Goal: Information Seeking & Learning: Learn about a topic

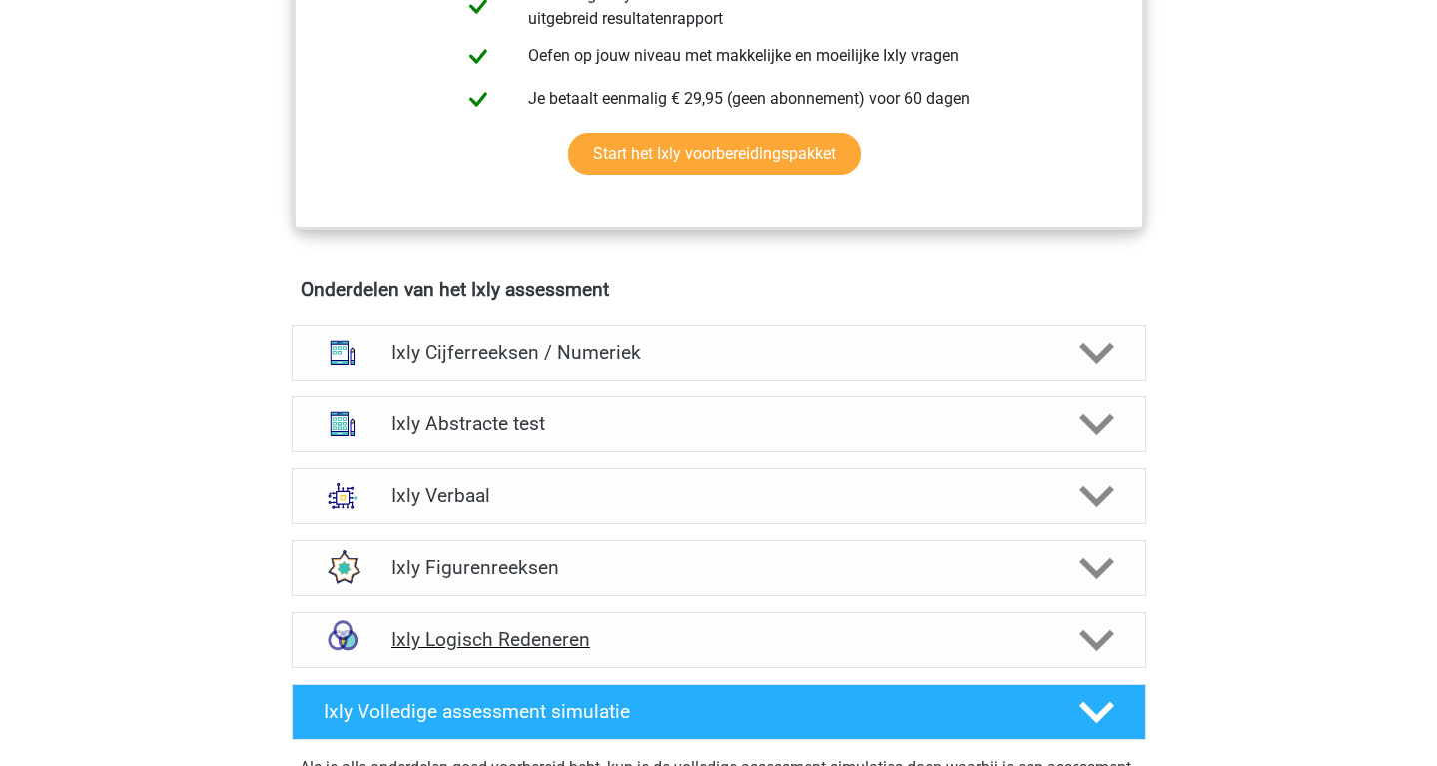
scroll to position [1047, 0]
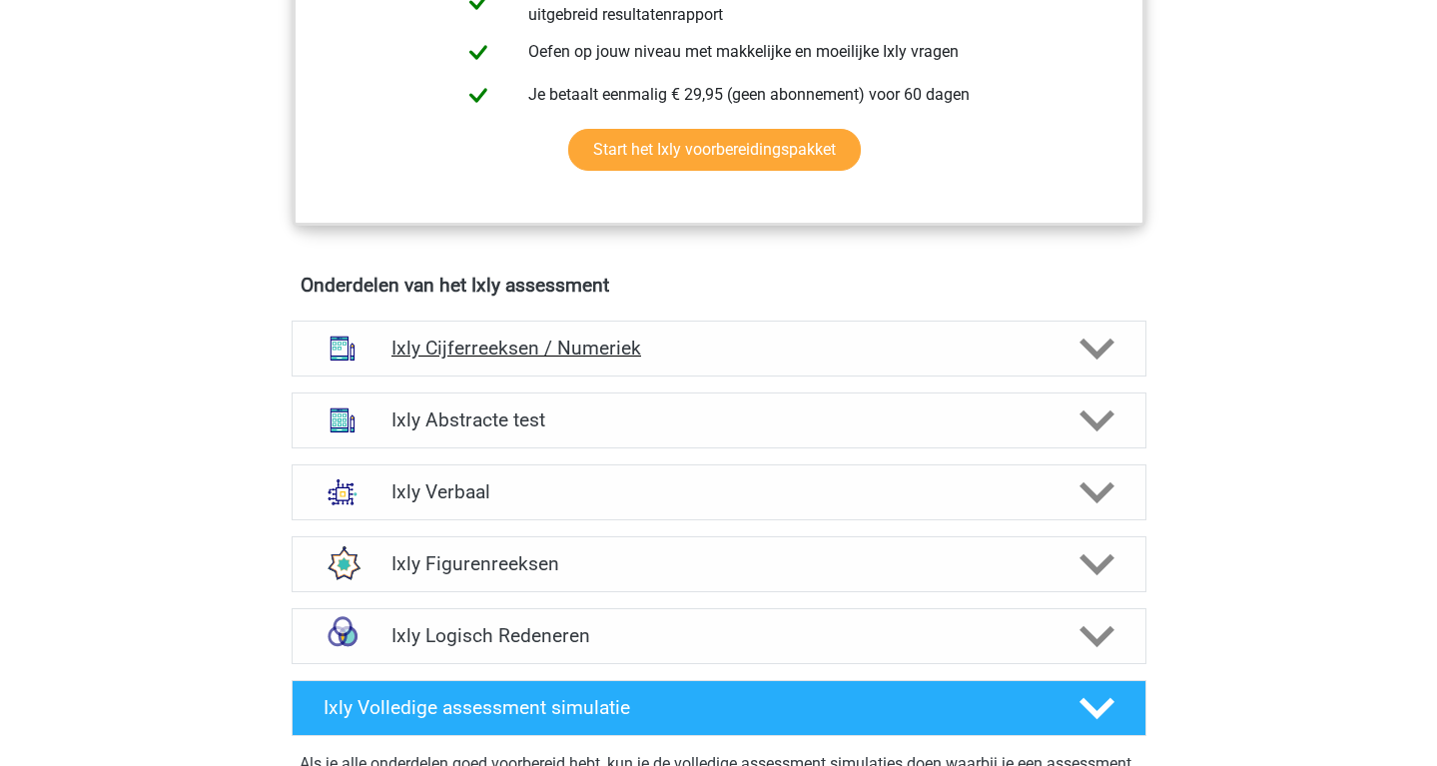
click at [1096, 342] on icon at bounding box center [1096, 349] width 35 height 35
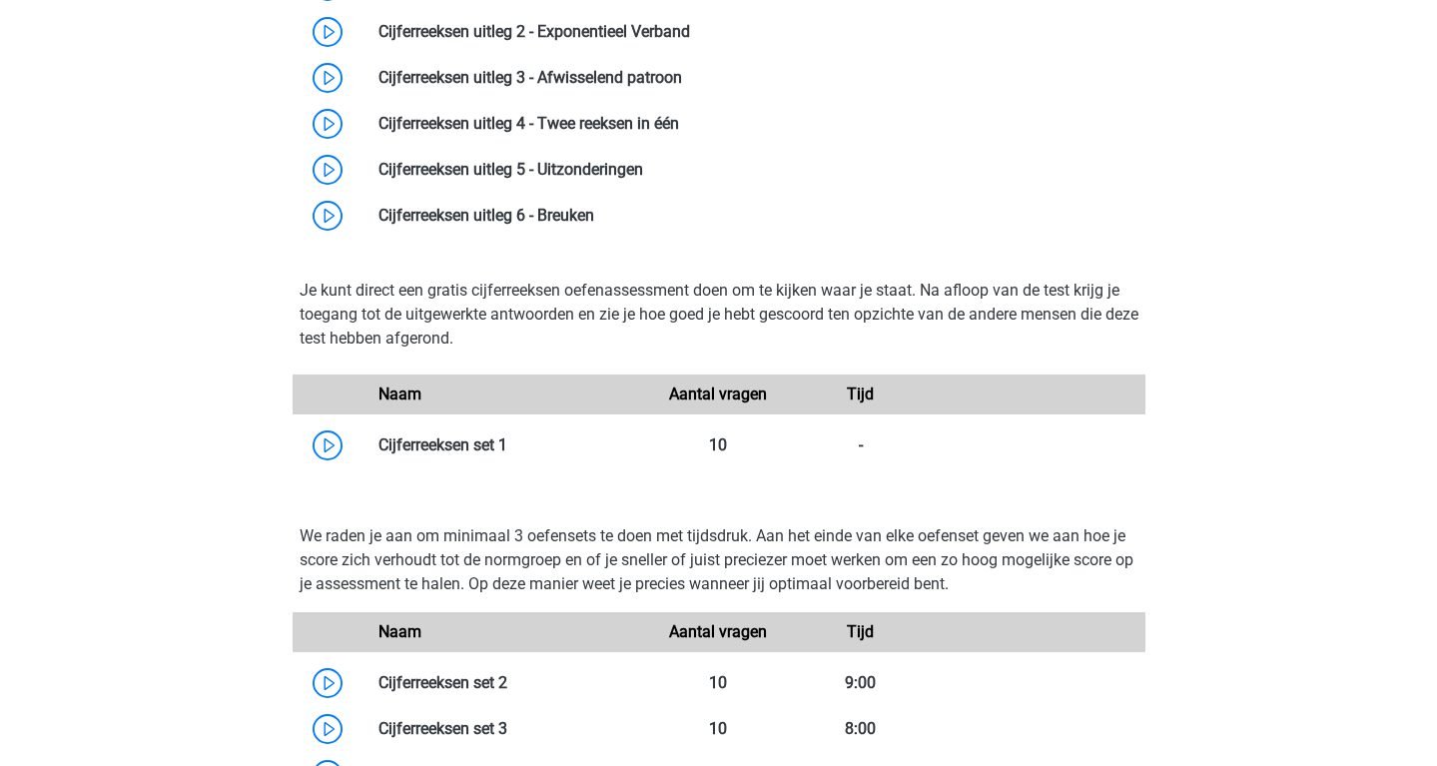
scroll to position [1587, 0]
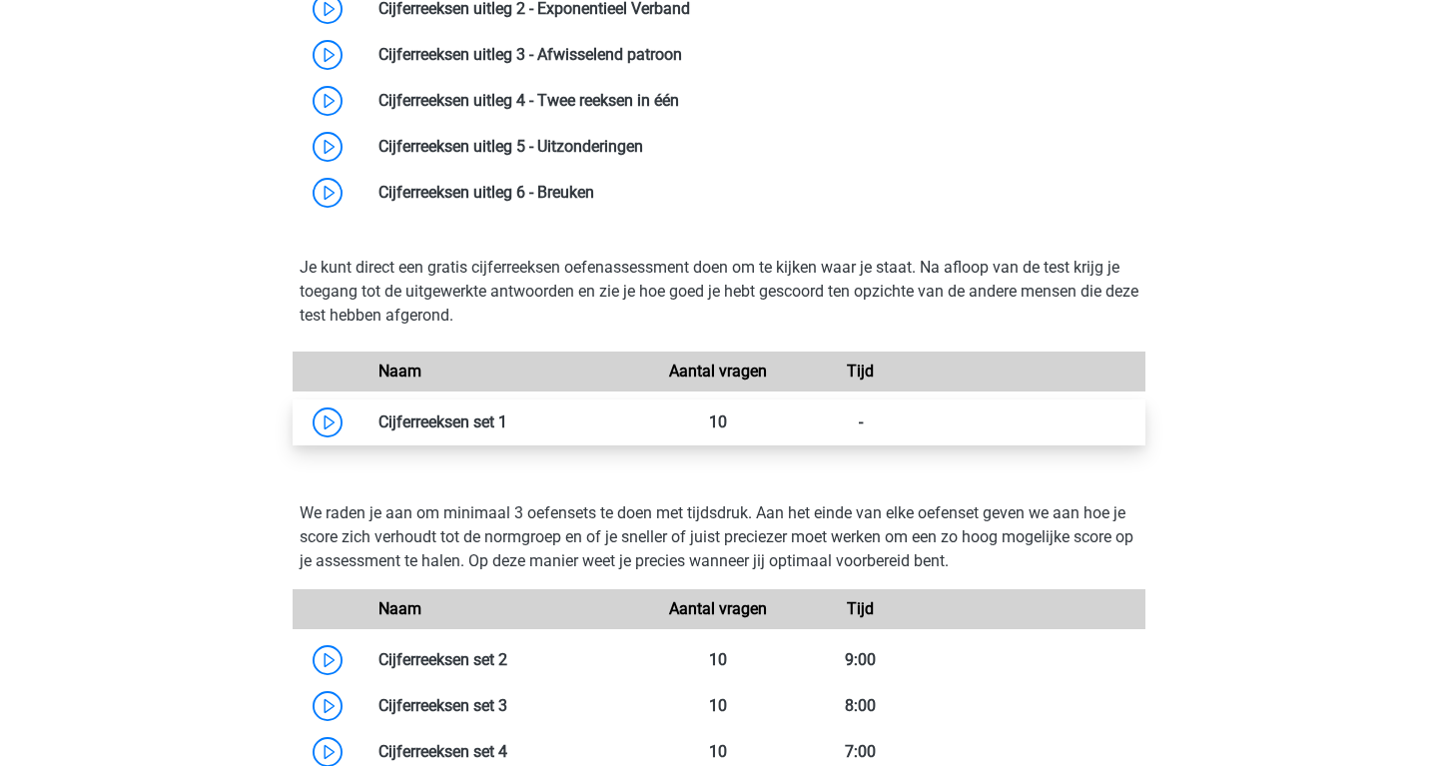
click at [507, 425] on link at bounding box center [507, 421] width 0 height 19
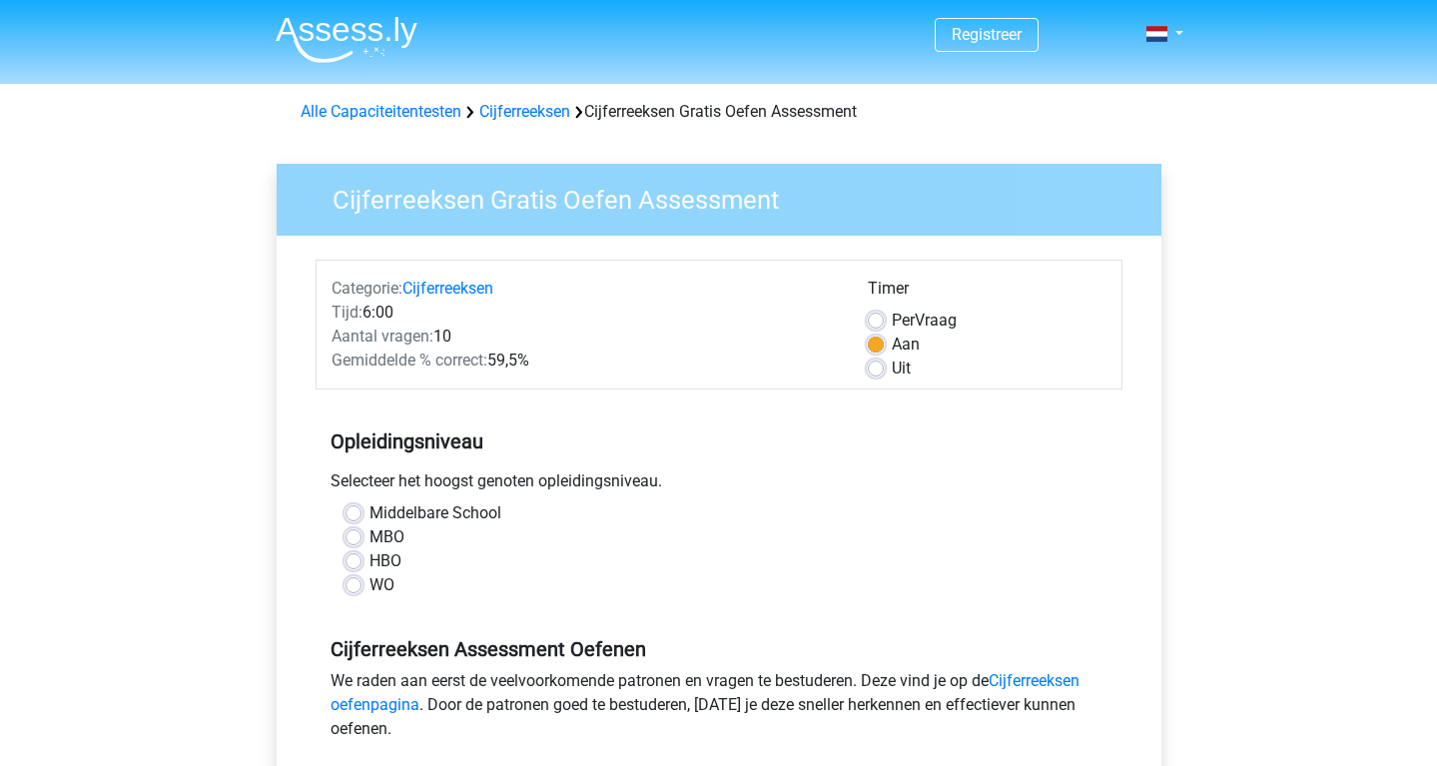
click at [369, 587] on label "WO" at bounding box center [381, 585] width 25 height 24
click at [360, 587] on input "WO" at bounding box center [354, 583] width 16 height 20
radio input "true"
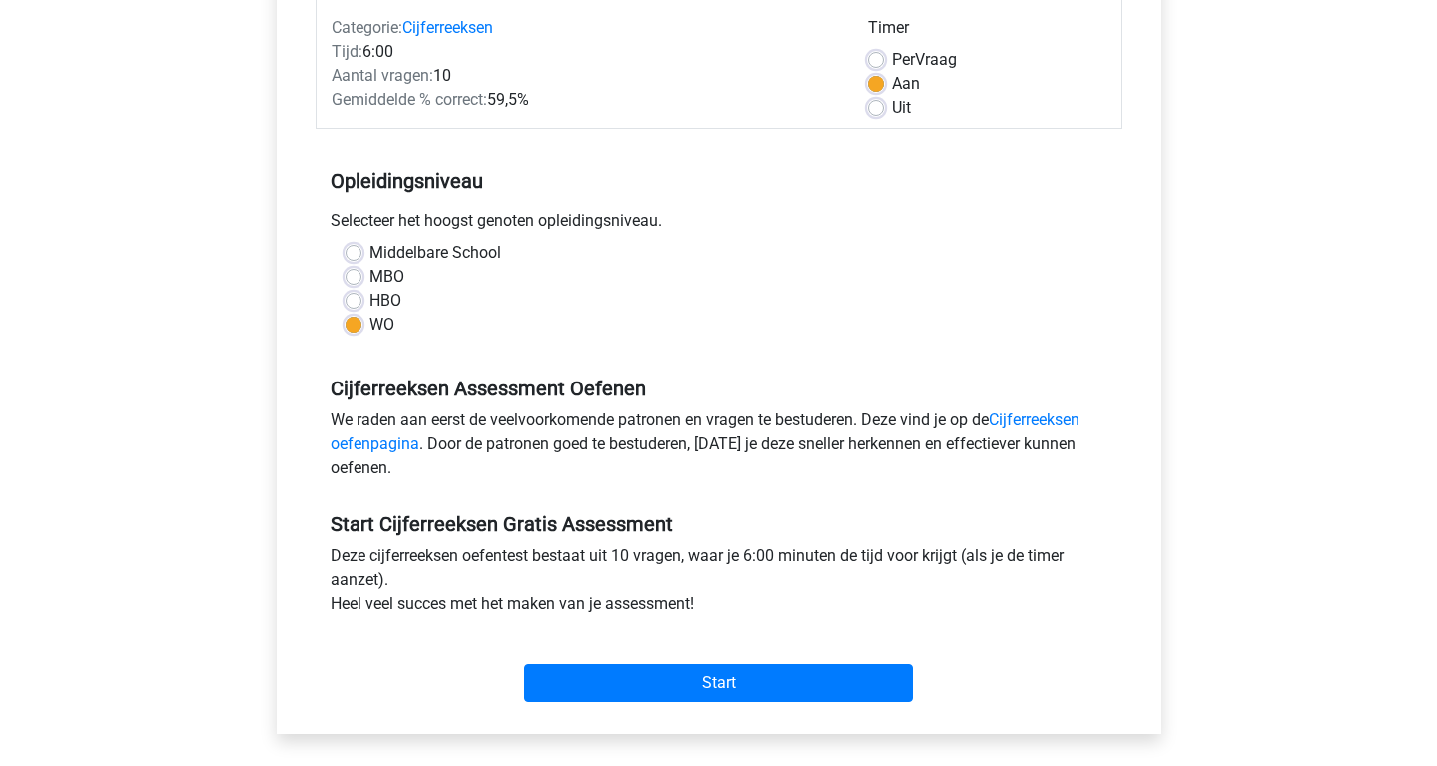
scroll to position [375, 0]
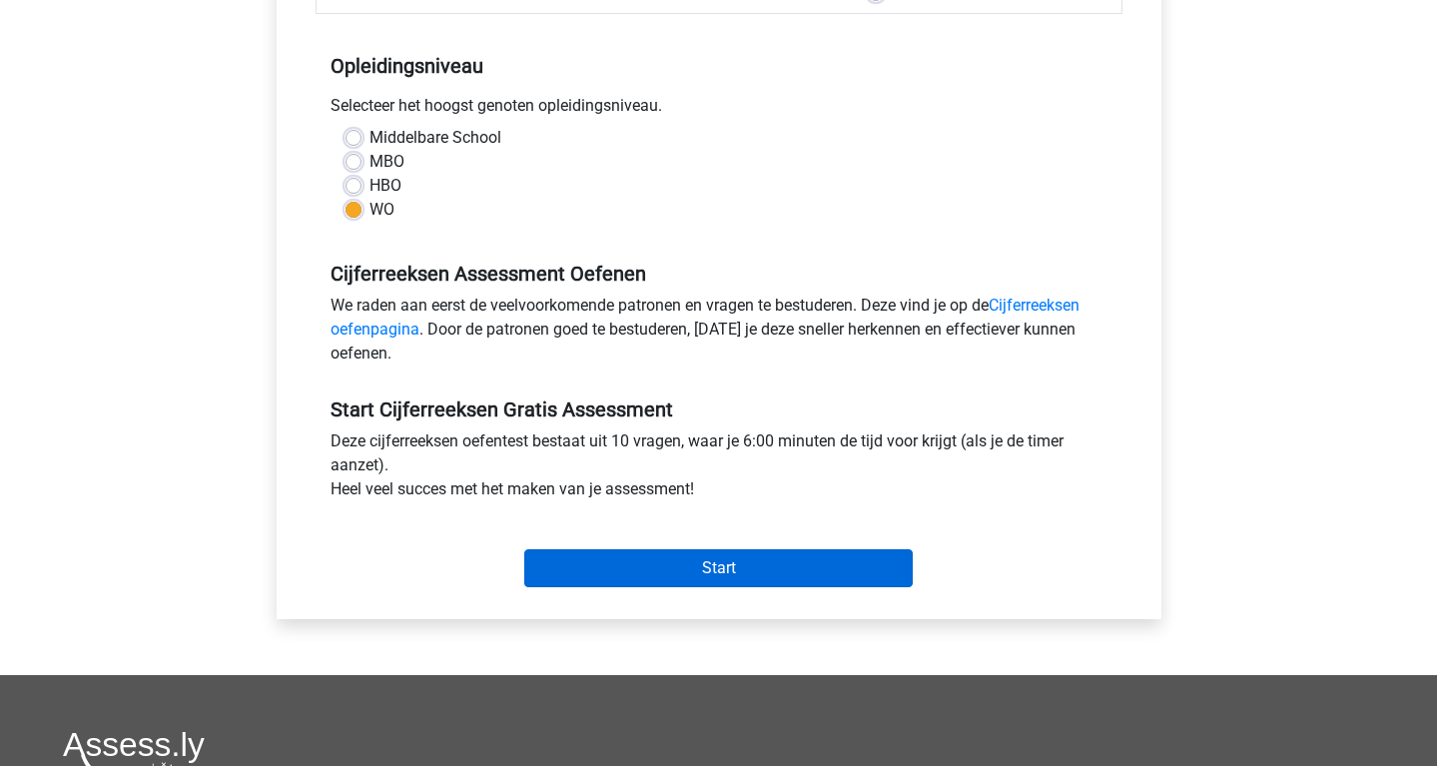
click at [734, 572] on input "Start" at bounding box center [718, 568] width 388 height 38
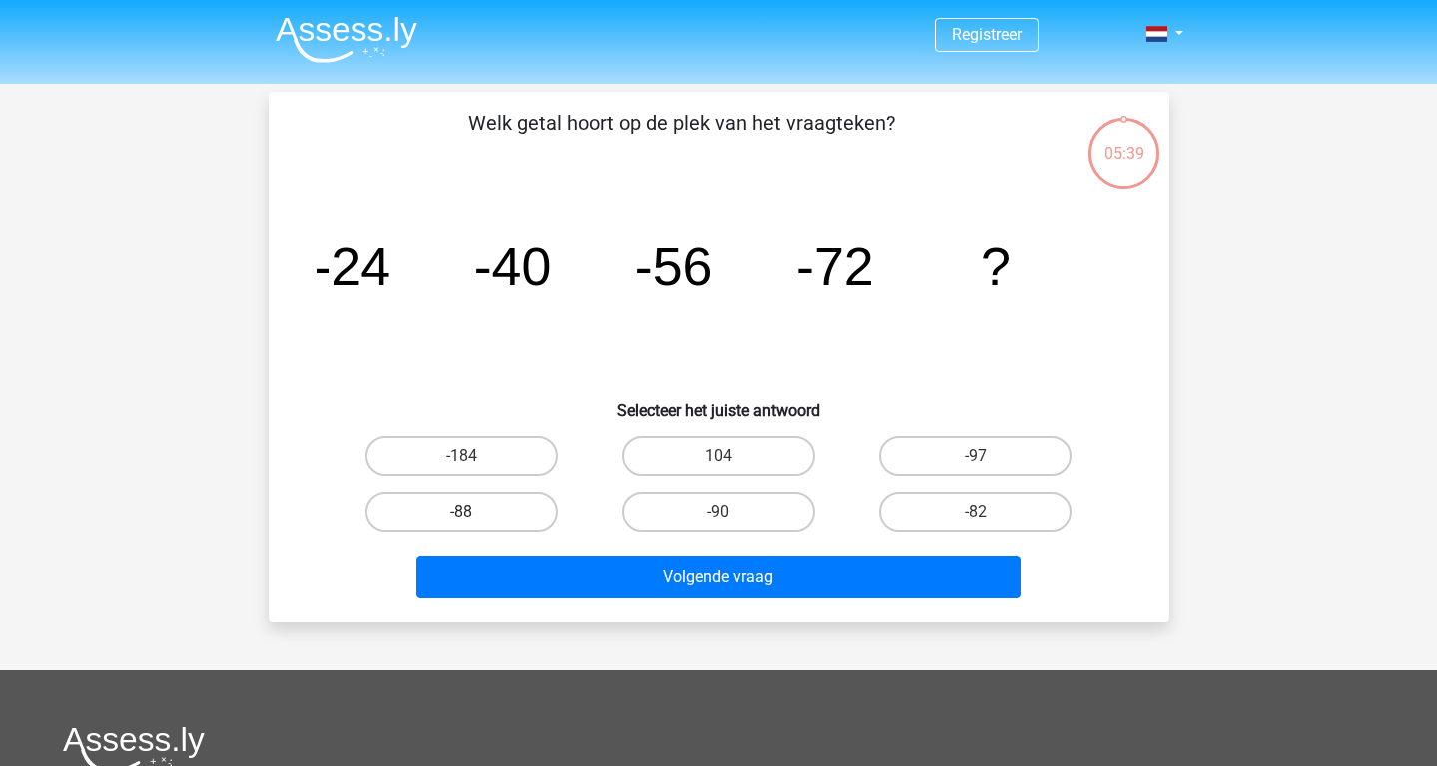
click at [534, 511] on label "-88" at bounding box center [461, 512] width 193 height 40
click at [474, 512] on input "-88" at bounding box center [467, 518] width 13 height 13
radio input "true"
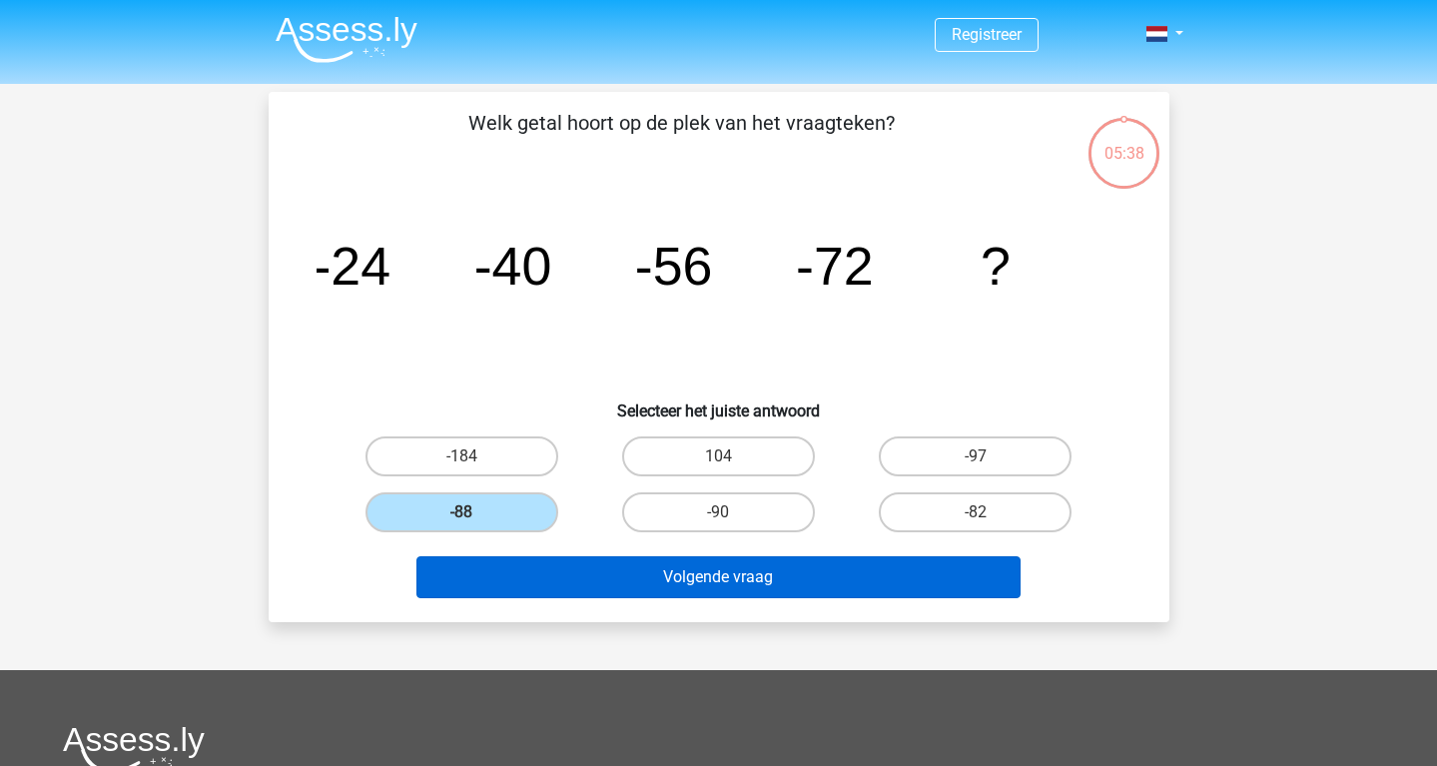
click at [642, 557] on button "Volgende vraag" at bounding box center [718, 577] width 604 height 42
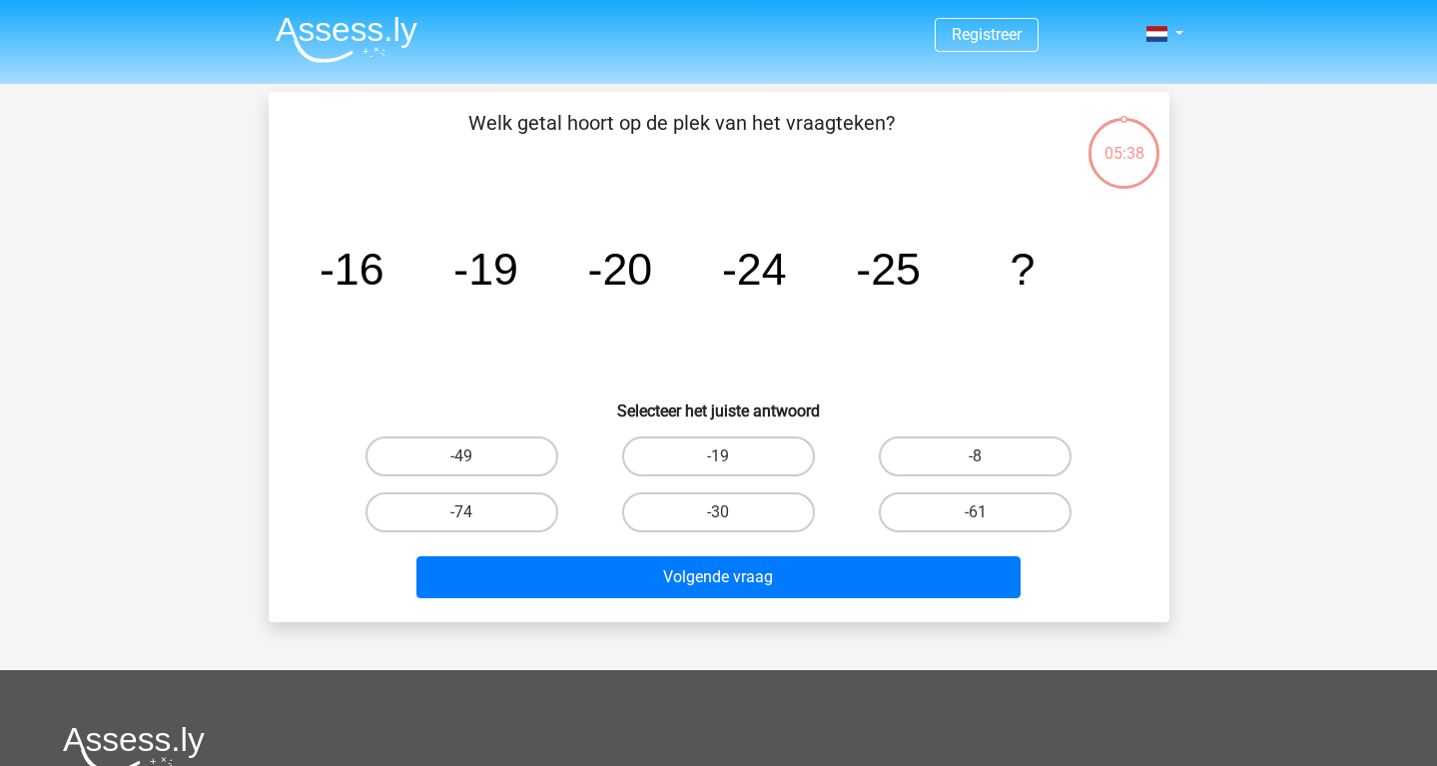
scroll to position [92, 0]
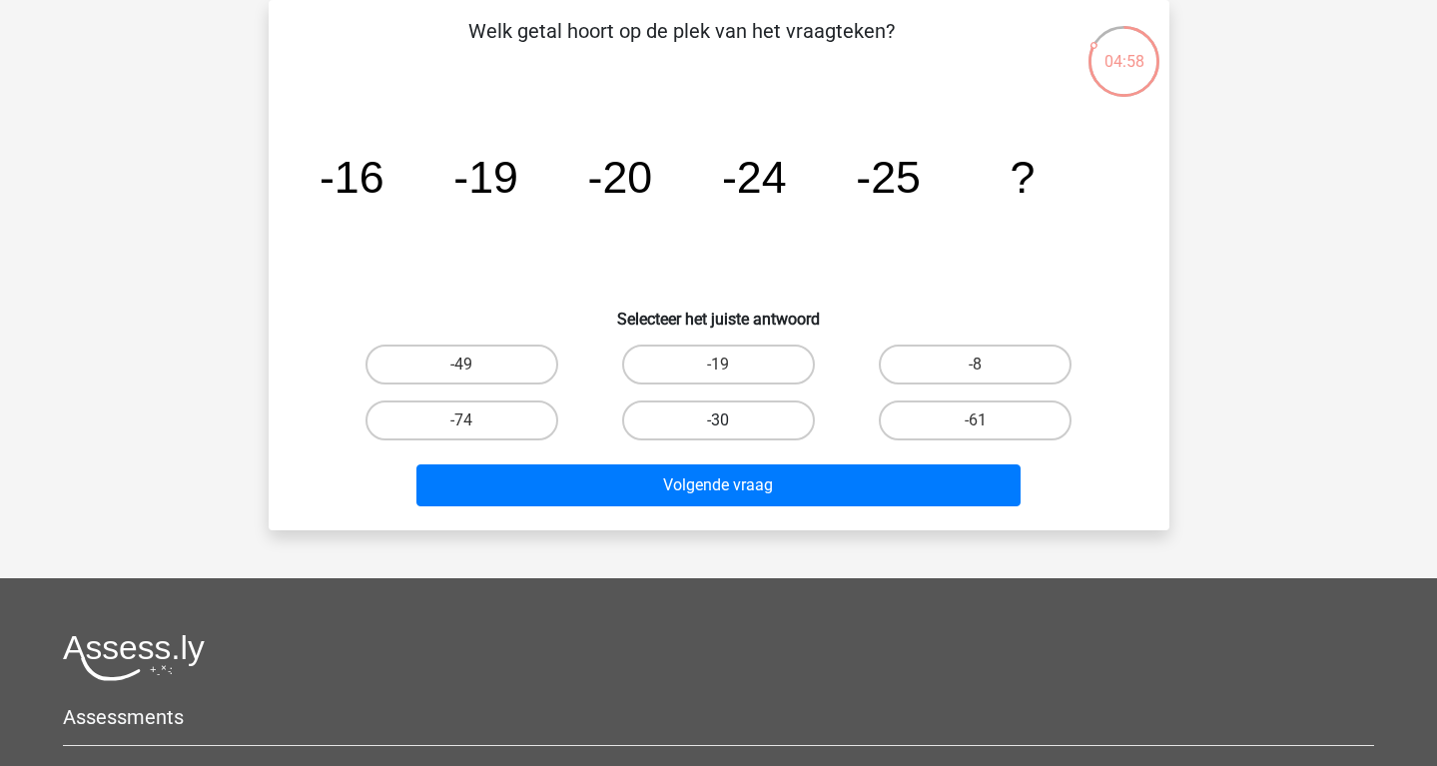
click at [695, 409] on label "-30" at bounding box center [718, 420] width 193 height 40
click at [718, 420] on input "-30" at bounding box center [724, 426] width 13 height 13
radio input "true"
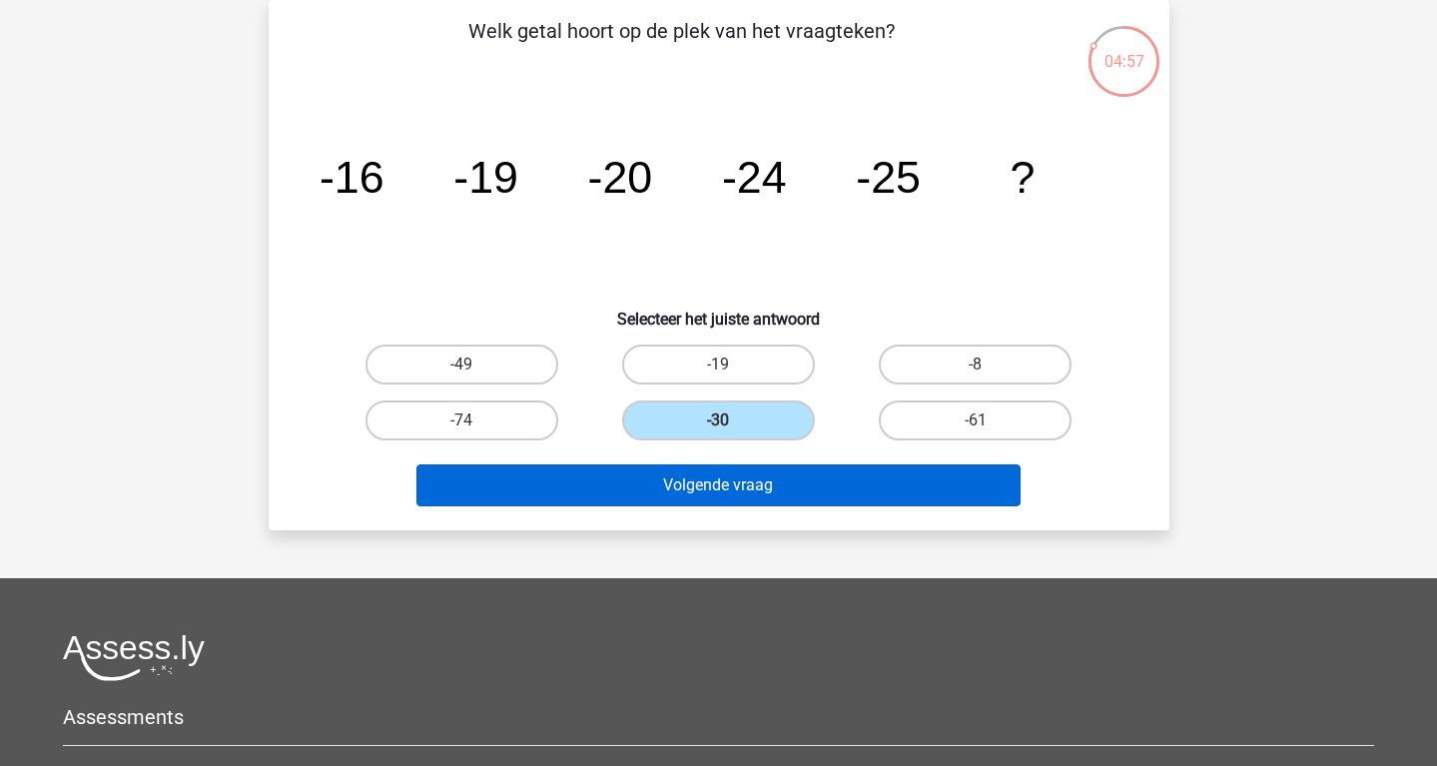
click at [723, 474] on button "Volgende vraag" at bounding box center [718, 485] width 604 height 42
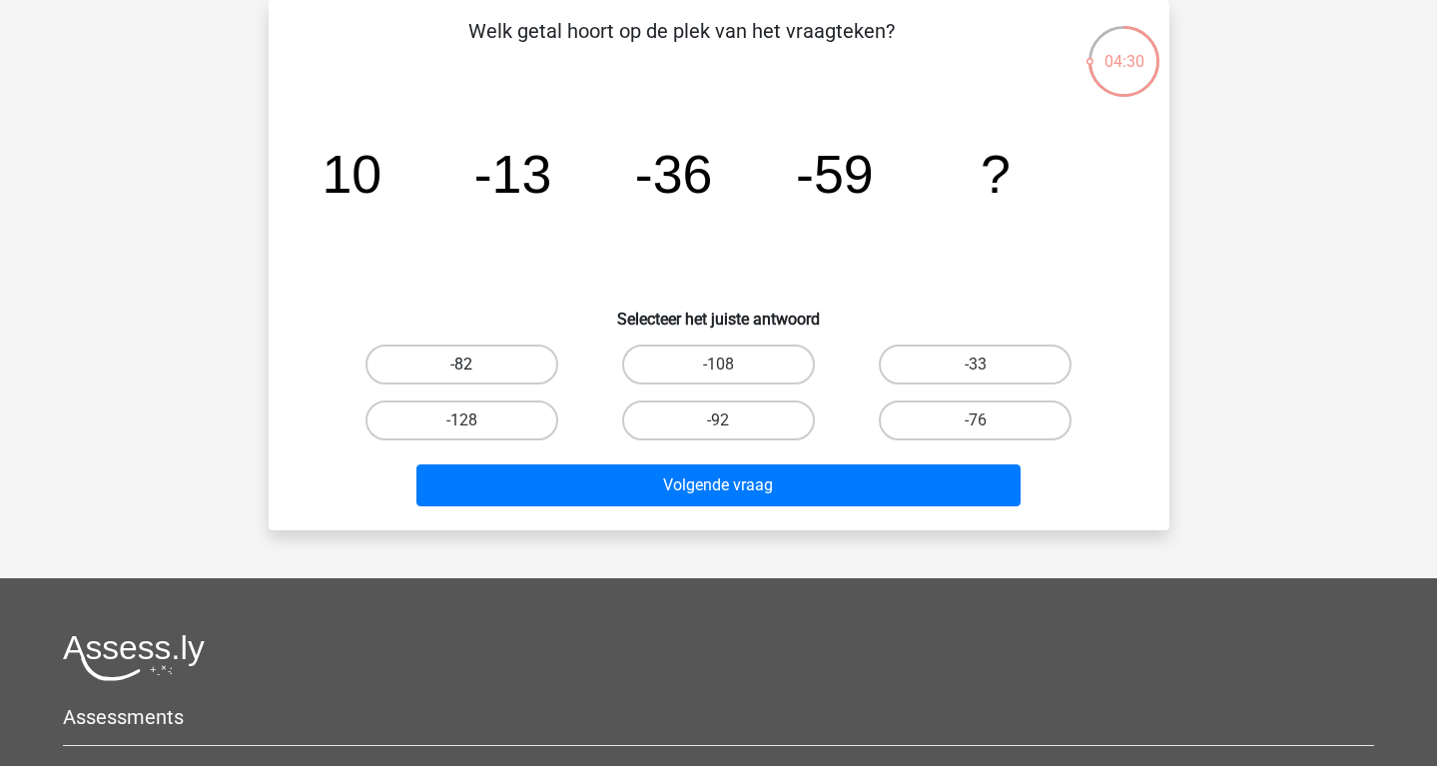
click at [490, 361] on label "-82" at bounding box center [461, 365] width 193 height 40
click at [474, 364] on input "-82" at bounding box center [467, 370] width 13 height 13
radio input "true"
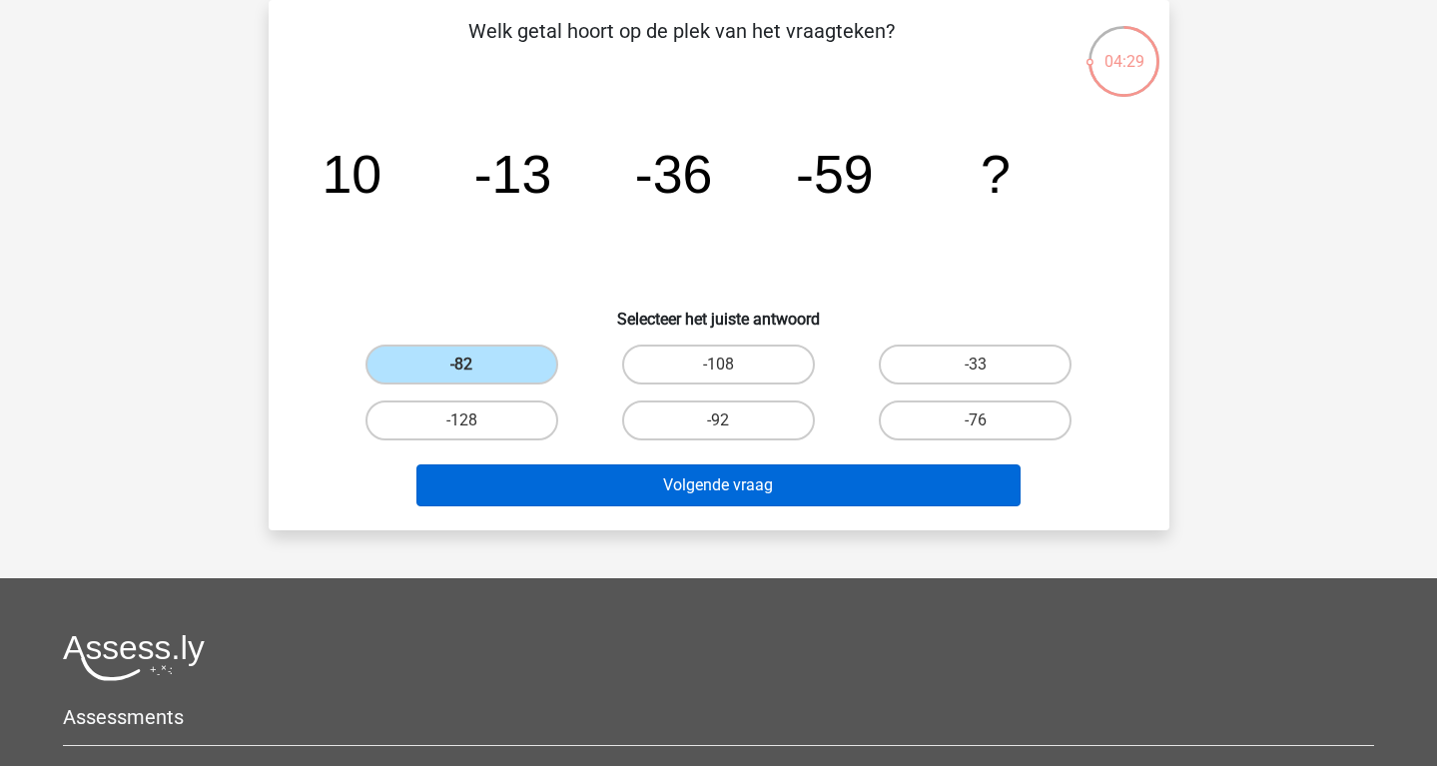
click at [663, 485] on button "Volgende vraag" at bounding box center [718, 485] width 604 height 42
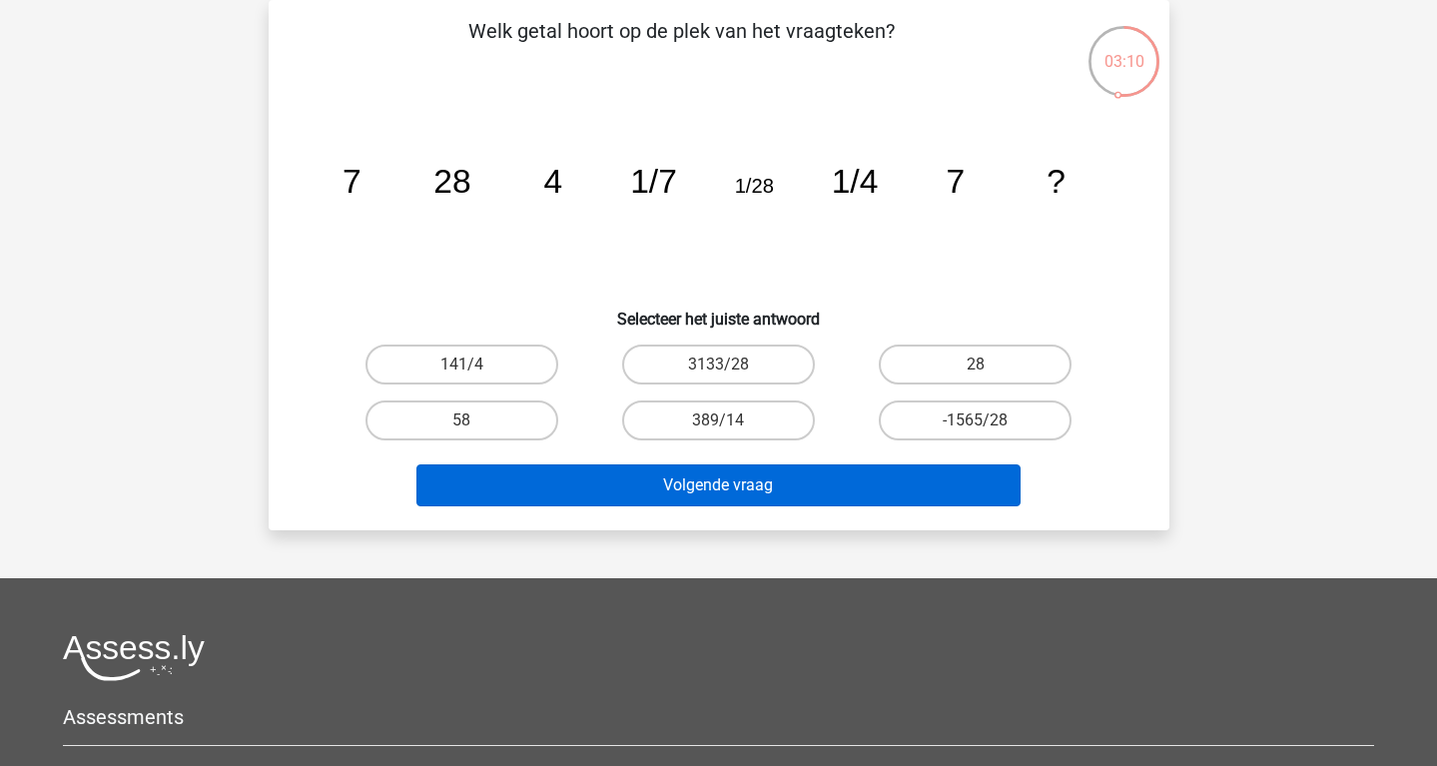
click at [701, 478] on button "Volgende vraag" at bounding box center [718, 485] width 604 height 42
click at [645, 482] on button "Volgende vraag" at bounding box center [718, 485] width 604 height 42
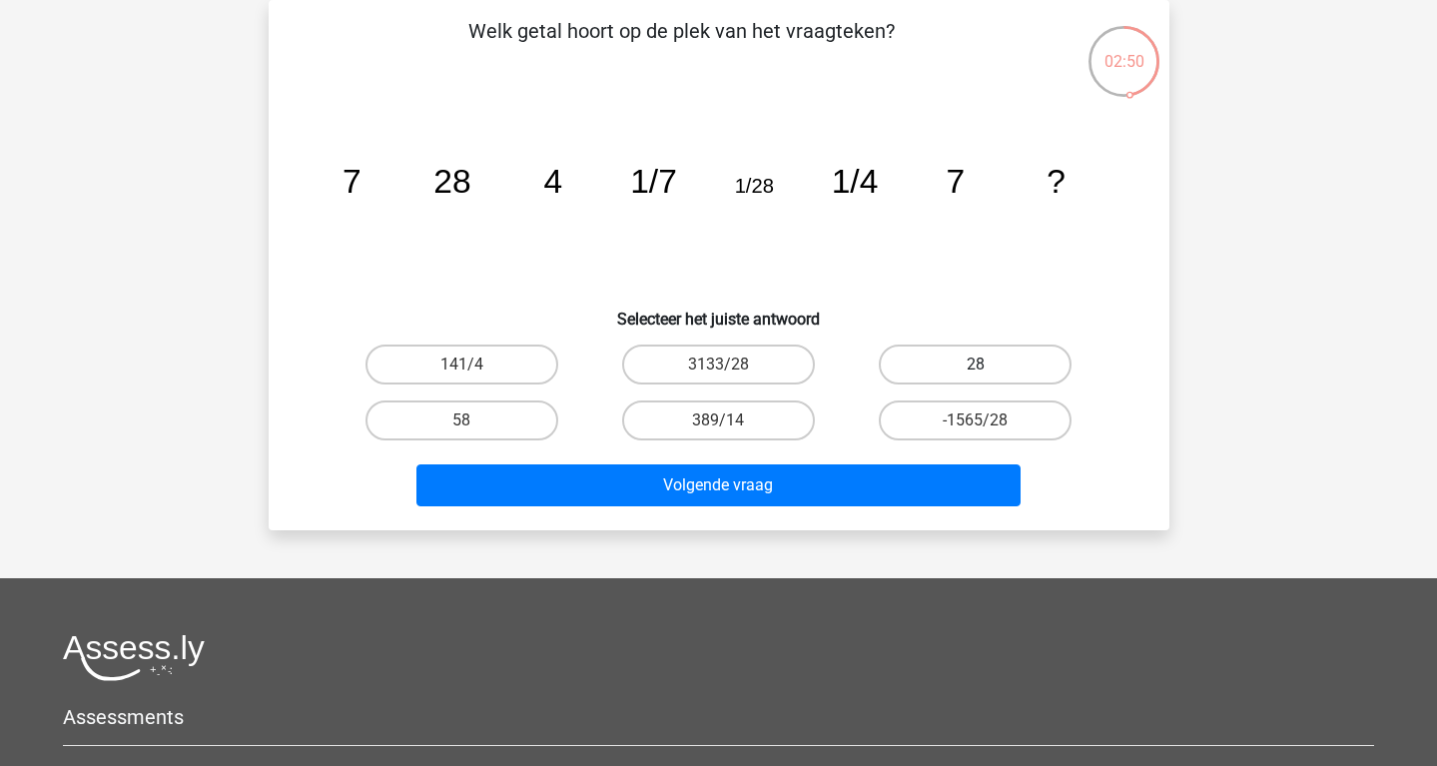
click at [917, 356] on label "28" at bounding box center [975, 365] width 193 height 40
click at [976, 364] on input "28" at bounding box center [982, 370] width 13 height 13
radio input "true"
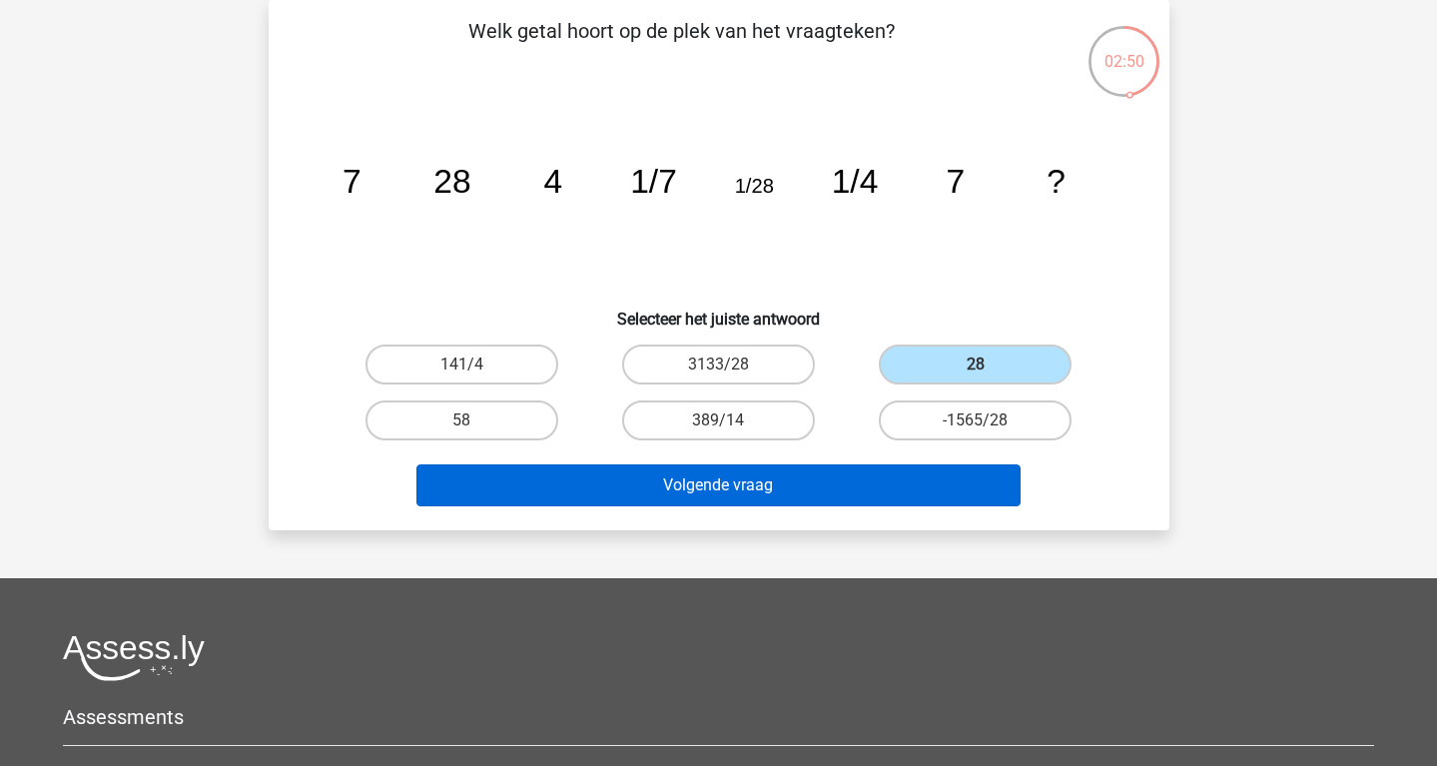
click at [800, 485] on button "Volgende vraag" at bounding box center [718, 485] width 604 height 42
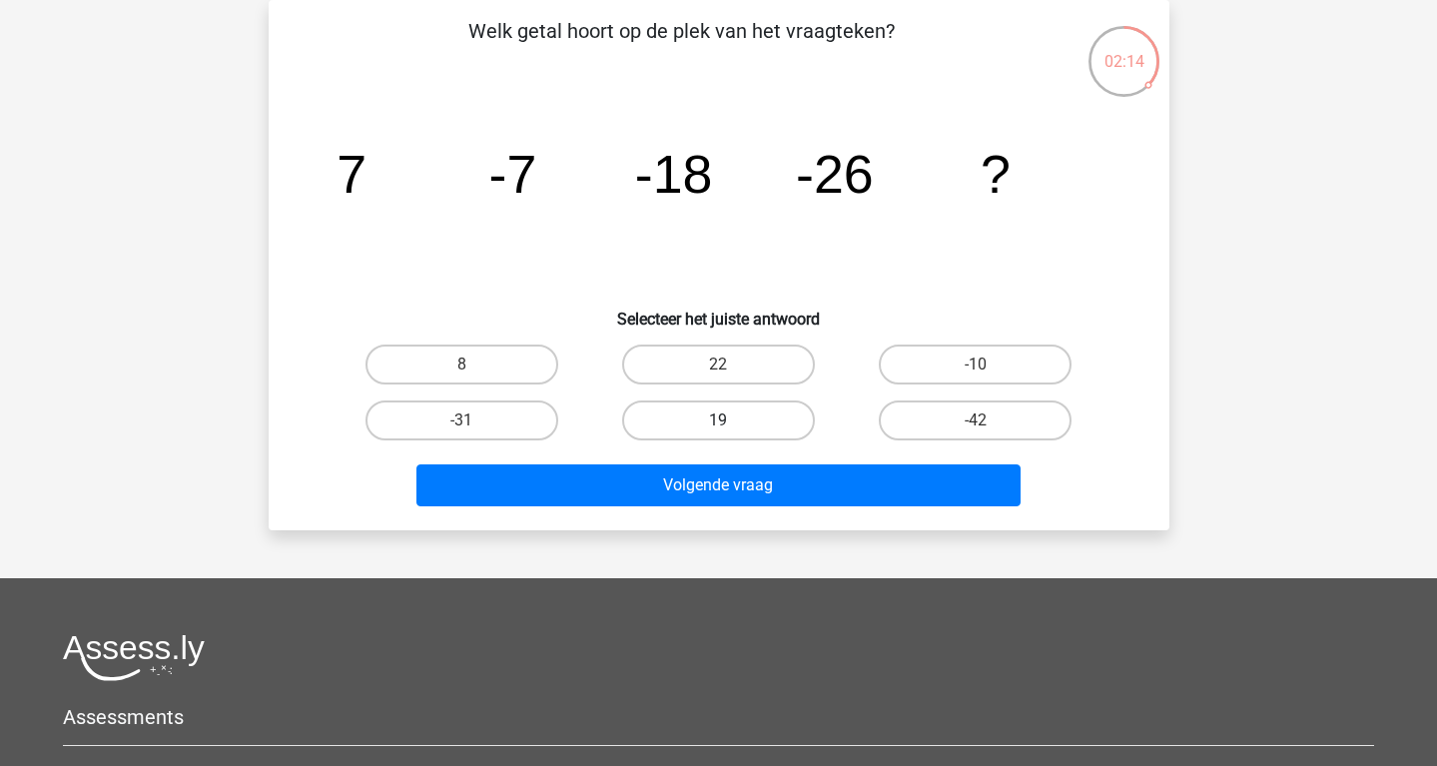
click at [757, 418] on label "19" at bounding box center [718, 420] width 193 height 40
click at [731, 420] on input "19" at bounding box center [724, 426] width 13 height 13
radio input "true"
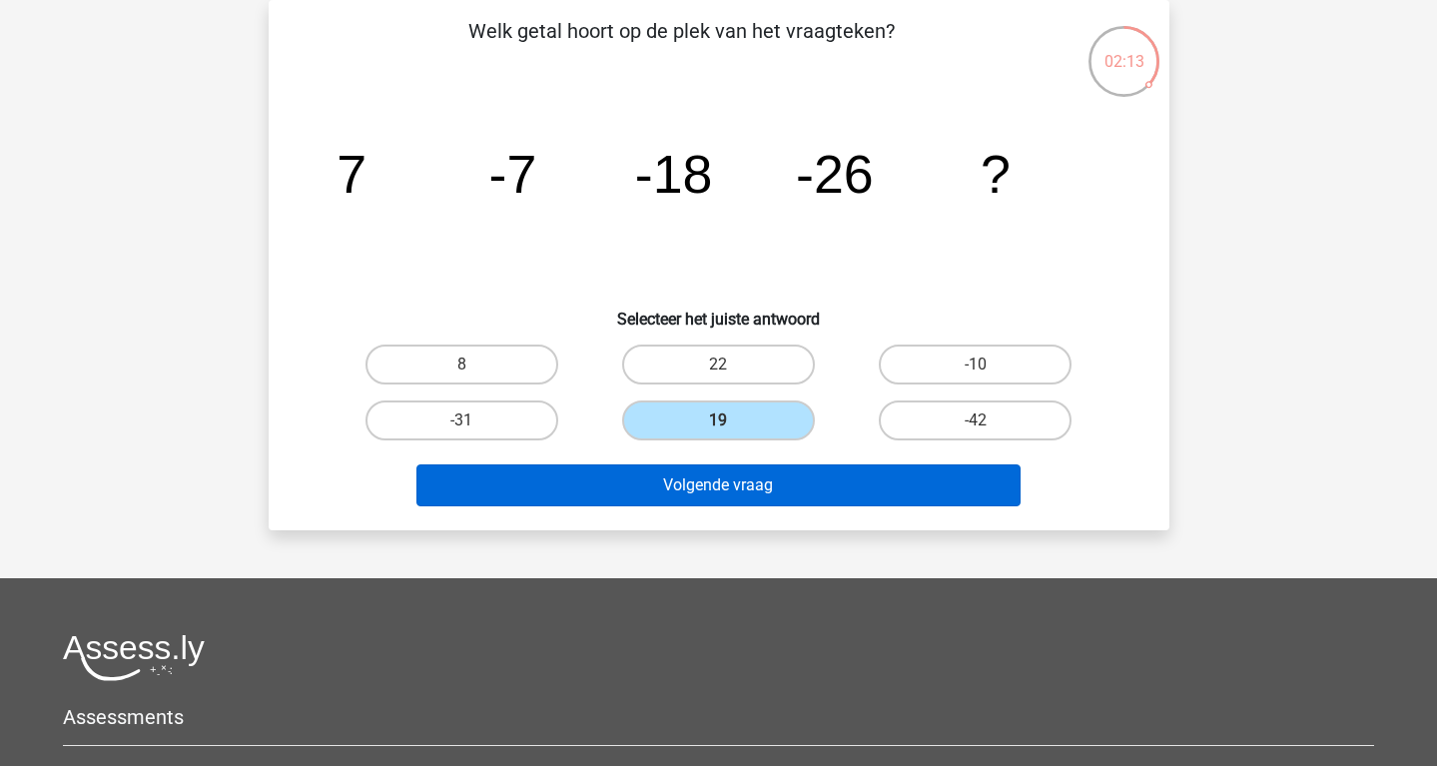
click at [760, 478] on button "Volgende vraag" at bounding box center [718, 485] width 604 height 42
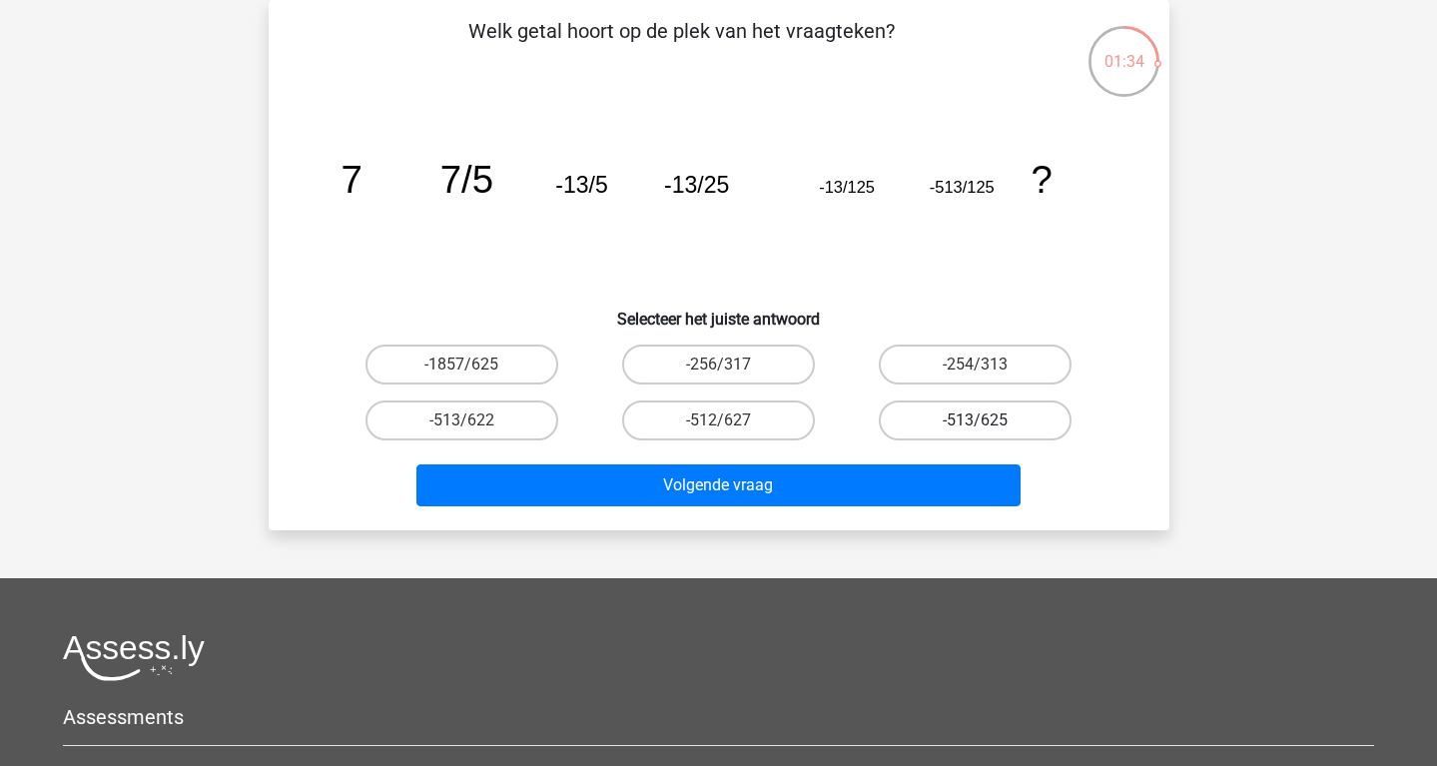
click at [932, 415] on label "-513/625" at bounding box center [975, 420] width 193 height 40
click at [976, 420] on input "-513/625" at bounding box center [982, 426] width 13 height 13
radio input "true"
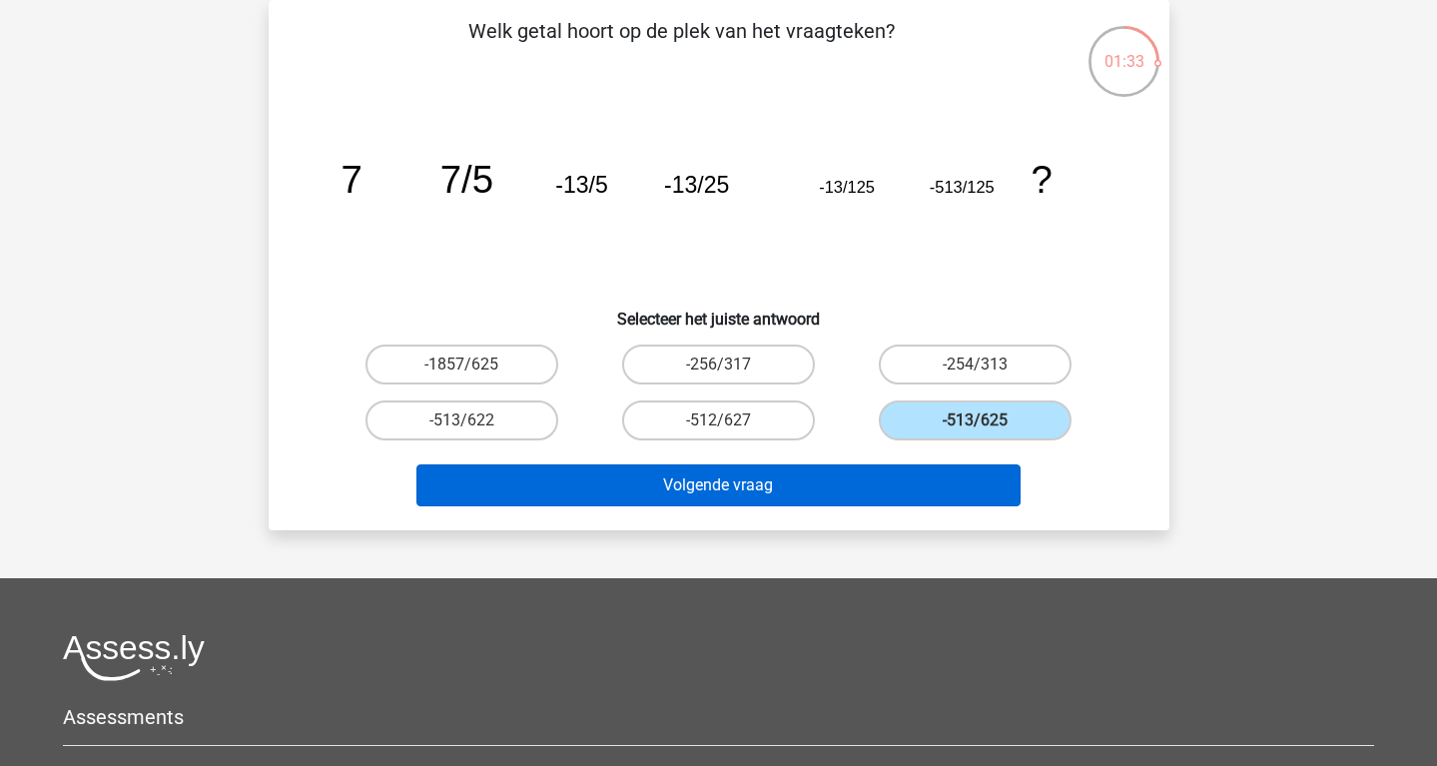
click at [892, 479] on button "Volgende vraag" at bounding box center [718, 485] width 604 height 42
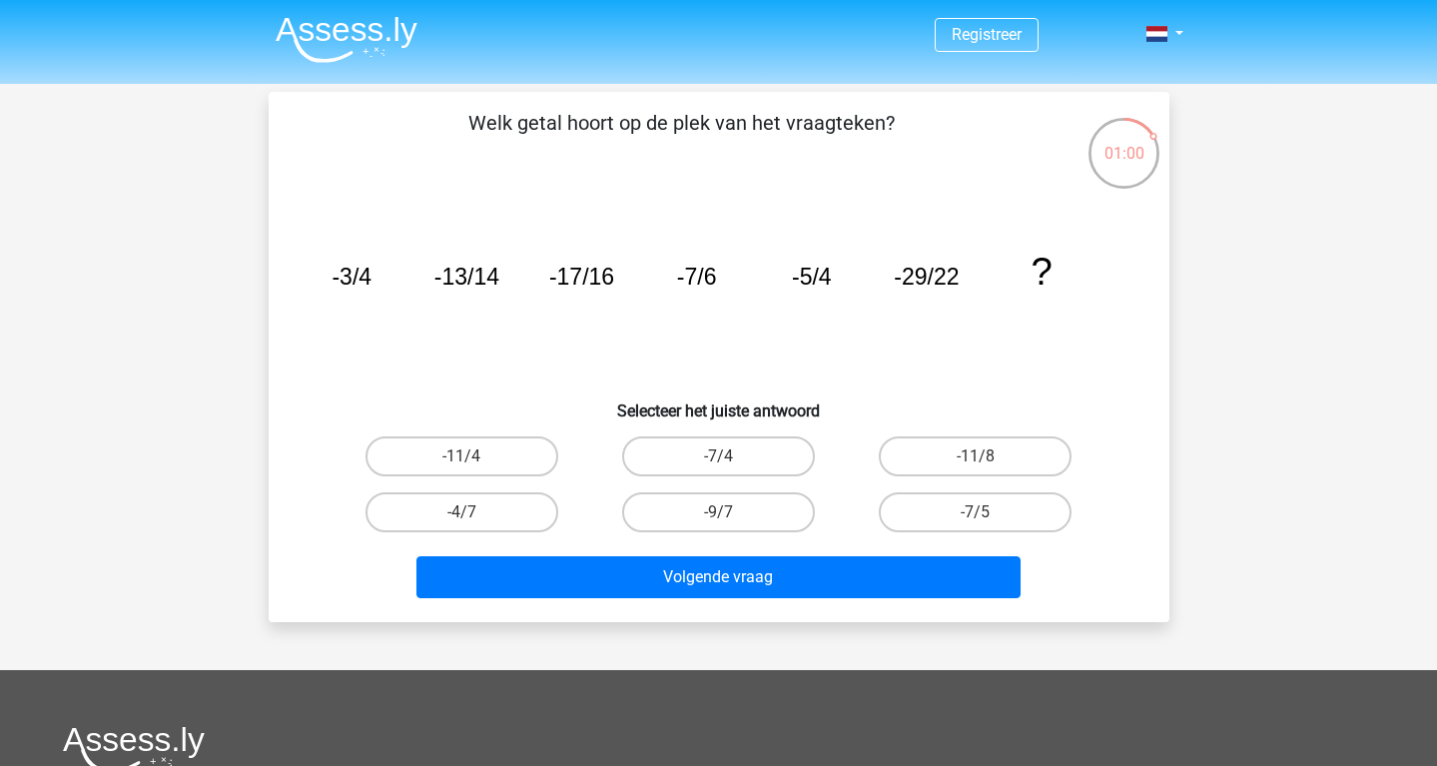
scroll to position [4, 0]
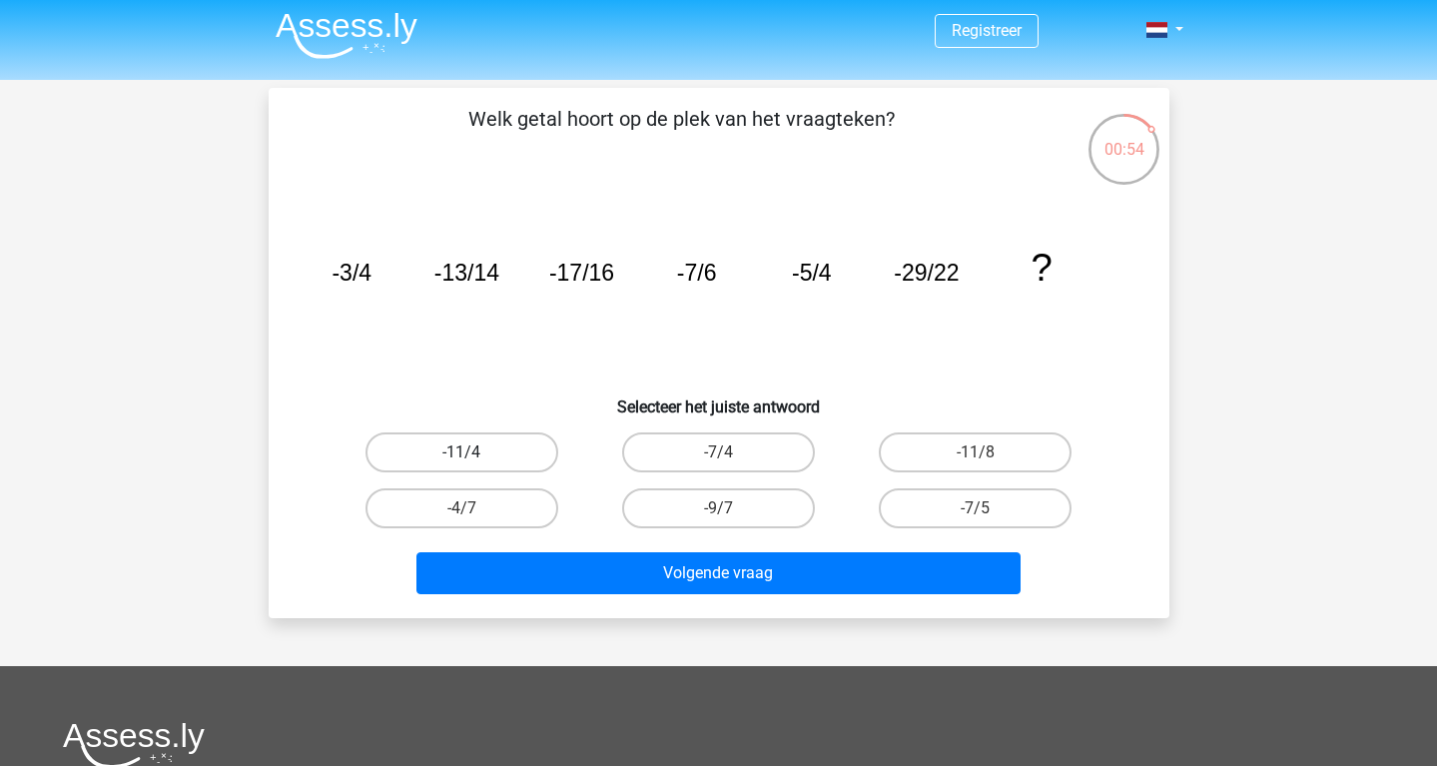
click at [495, 460] on label "-11/4" at bounding box center [461, 452] width 193 height 40
click at [474, 460] on input "-11/4" at bounding box center [467, 458] width 13 height 13
radio input "true"
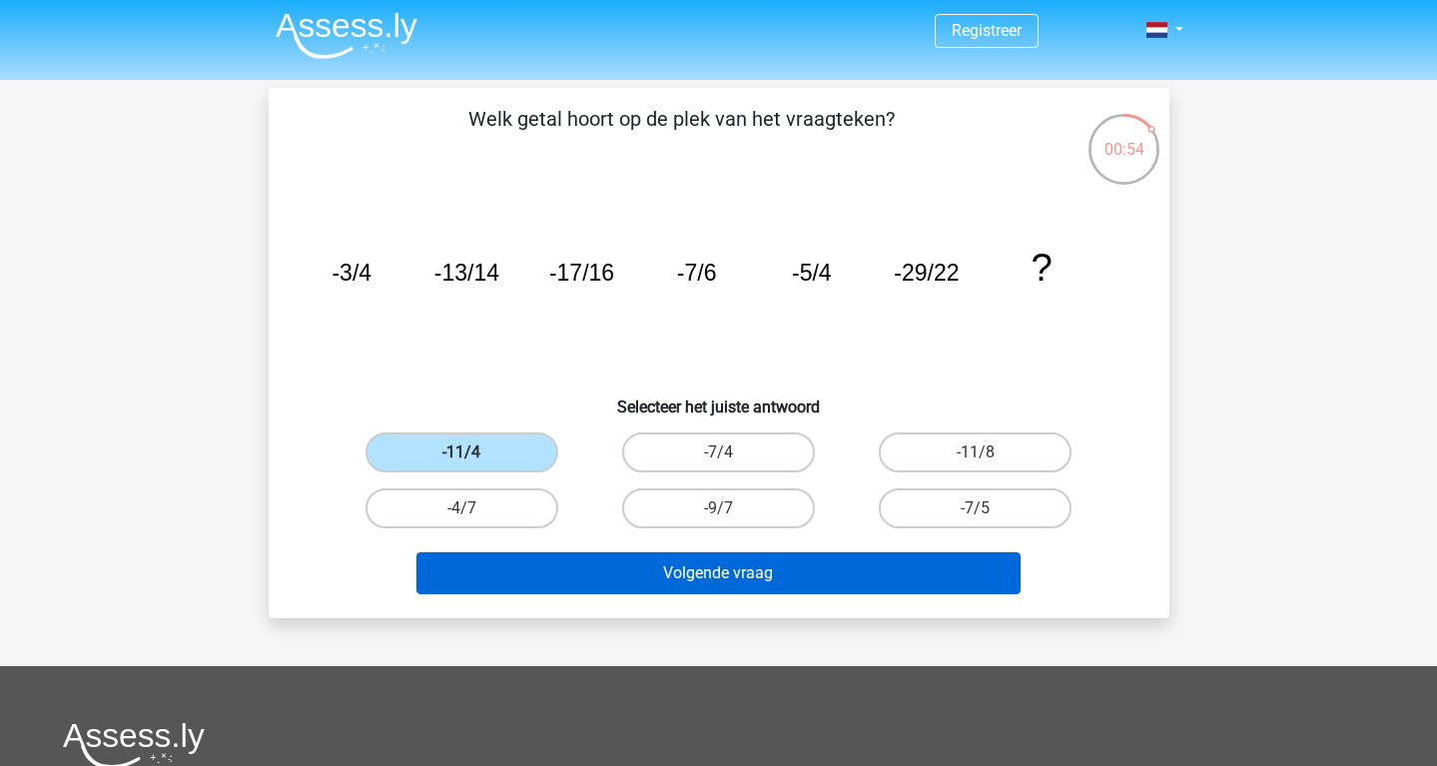
click at [596, 557] on button "Volgende vraag" at bounding box center [718, 573] width 604 height 42
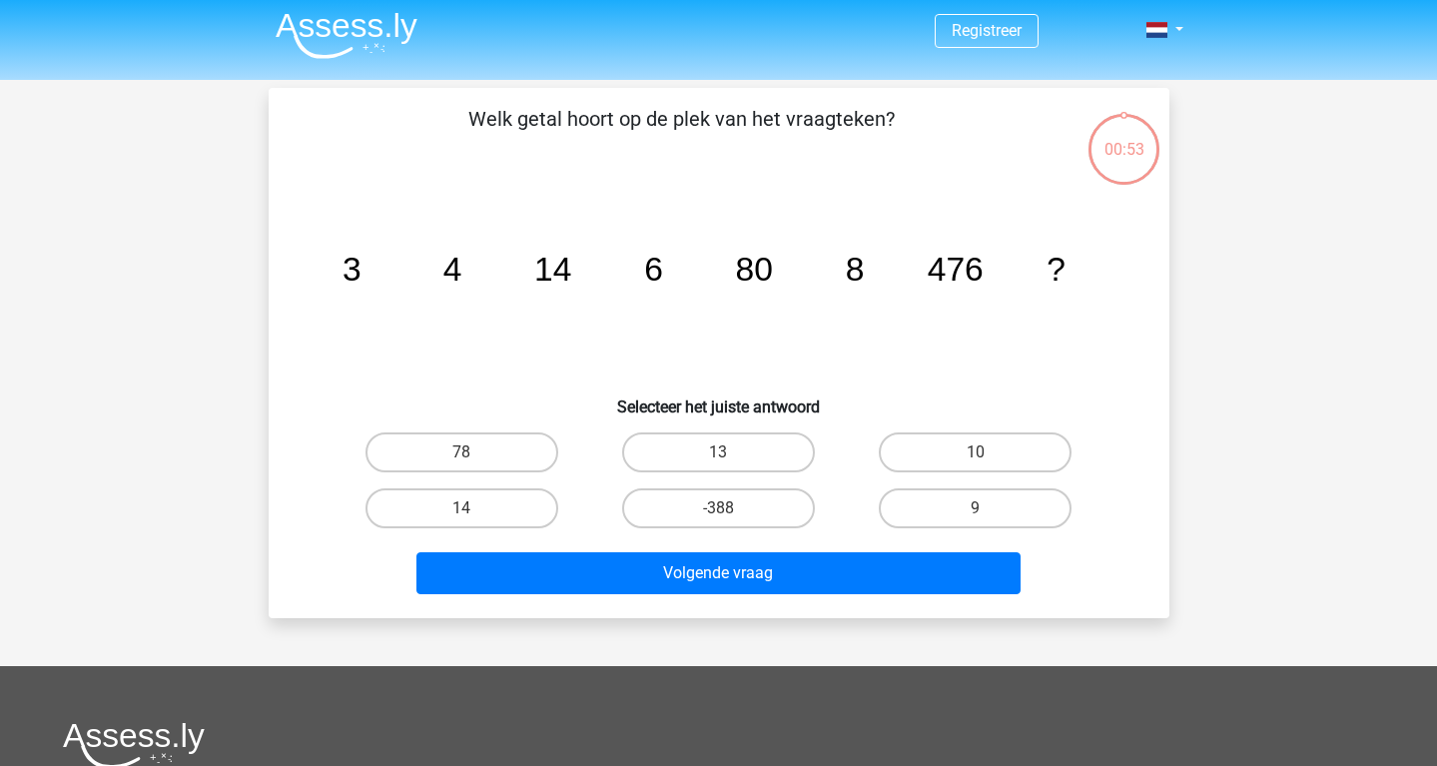
scroll to position [92, 0]
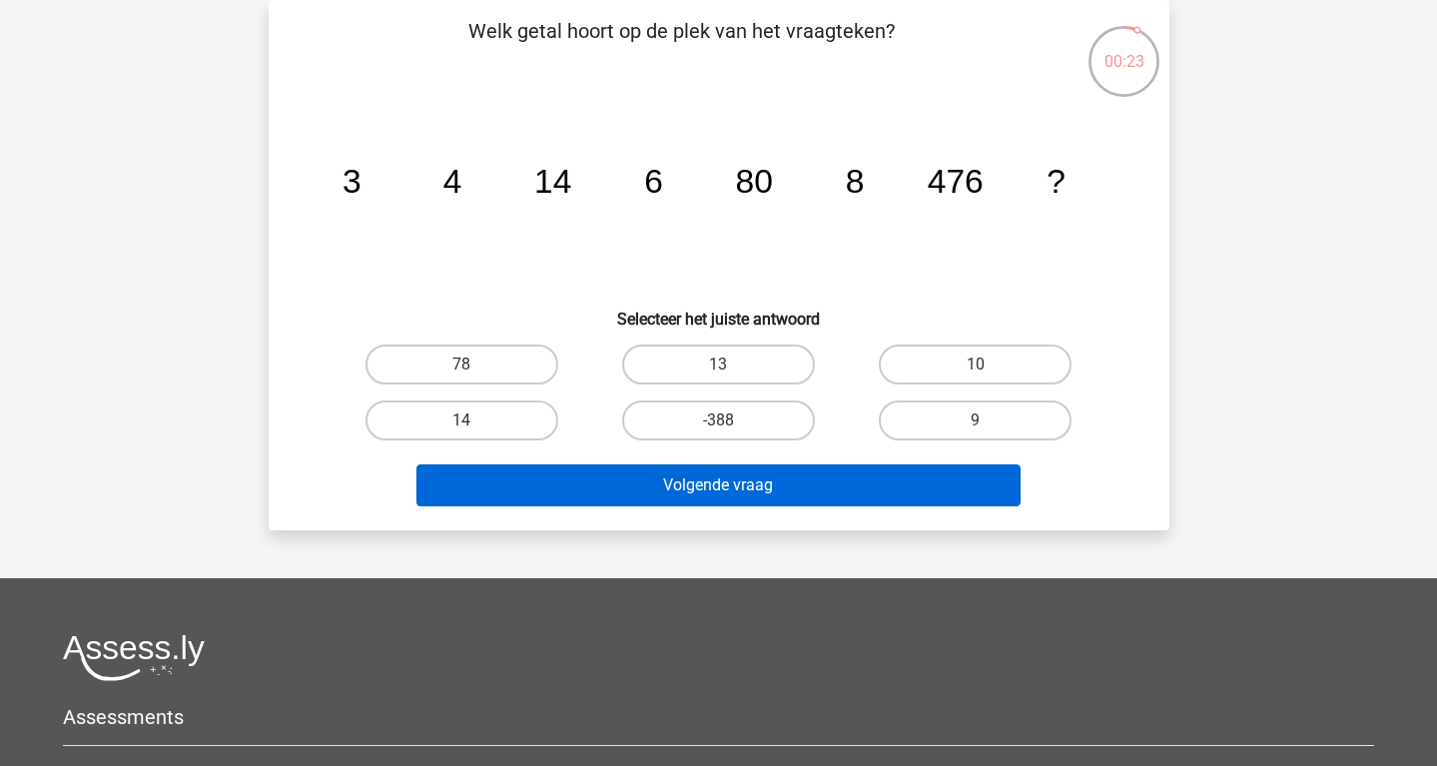
click at [713, 473] on button "Volgende vraag" at bounding box center [718, 485] width 604 height 42
click at [710, 481] on button "Volgende vraag" at bounding box center [718, 485] width 604 height 42
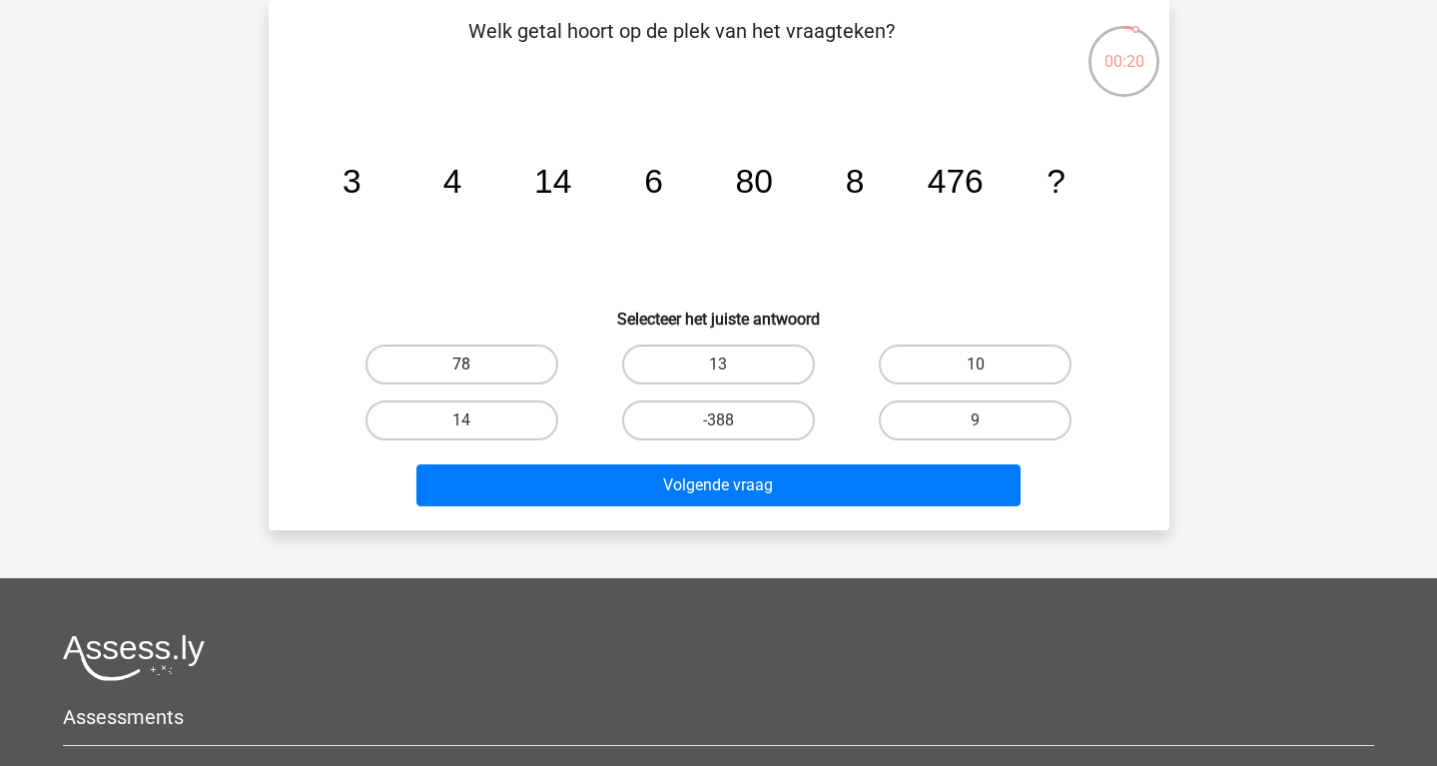
click at [502, 355] on label "78" at bounding box center [461, 365] width 193 height 40
click at [474, 364] on input "78" at bounding box center [467, 370] width 13 height 13
radio input "true"
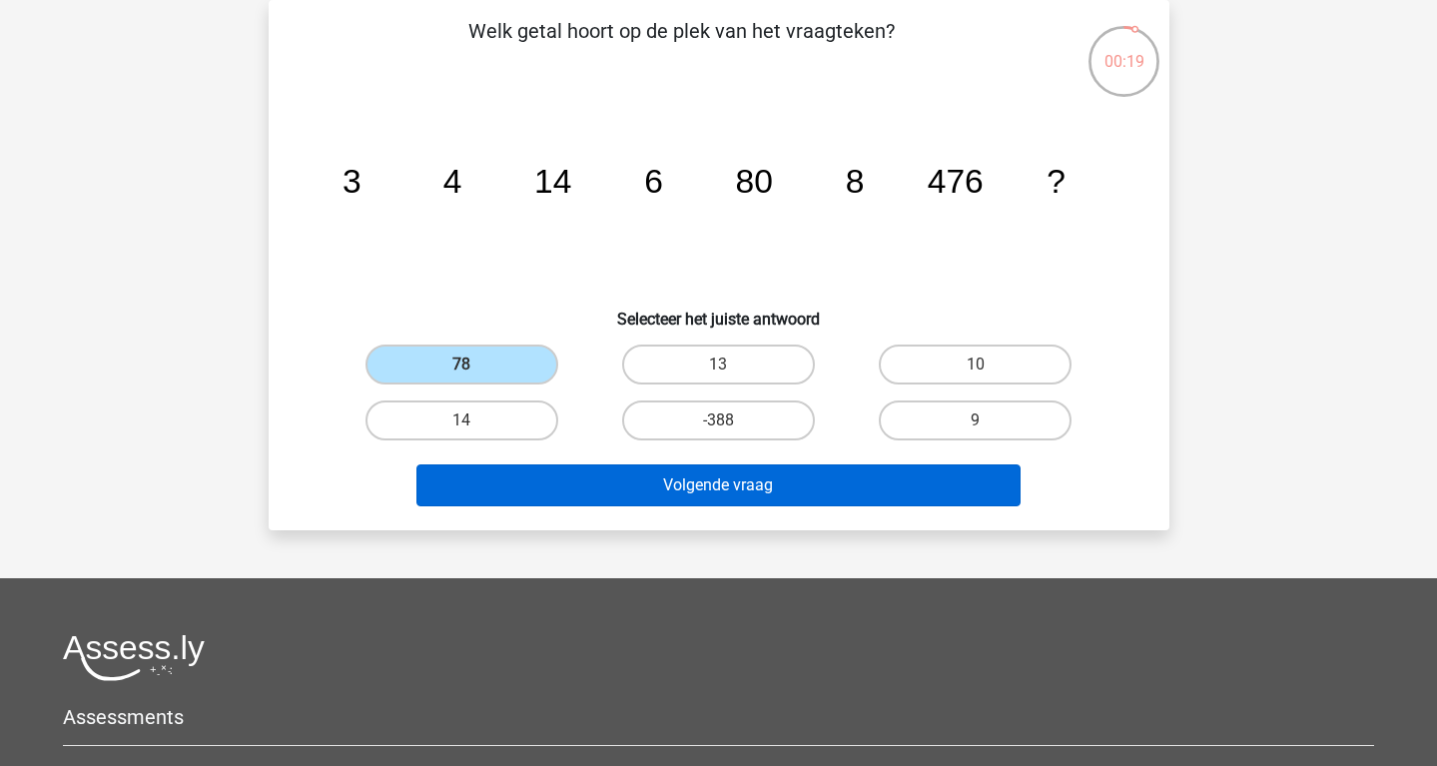
click at [678, 481] on button "Volgende vraag" at bounding box center [718, 485] width 604 height 42
click at [679, 482] on button "Volgende vraag" at bounding box center [718, 485] width 604 height 42
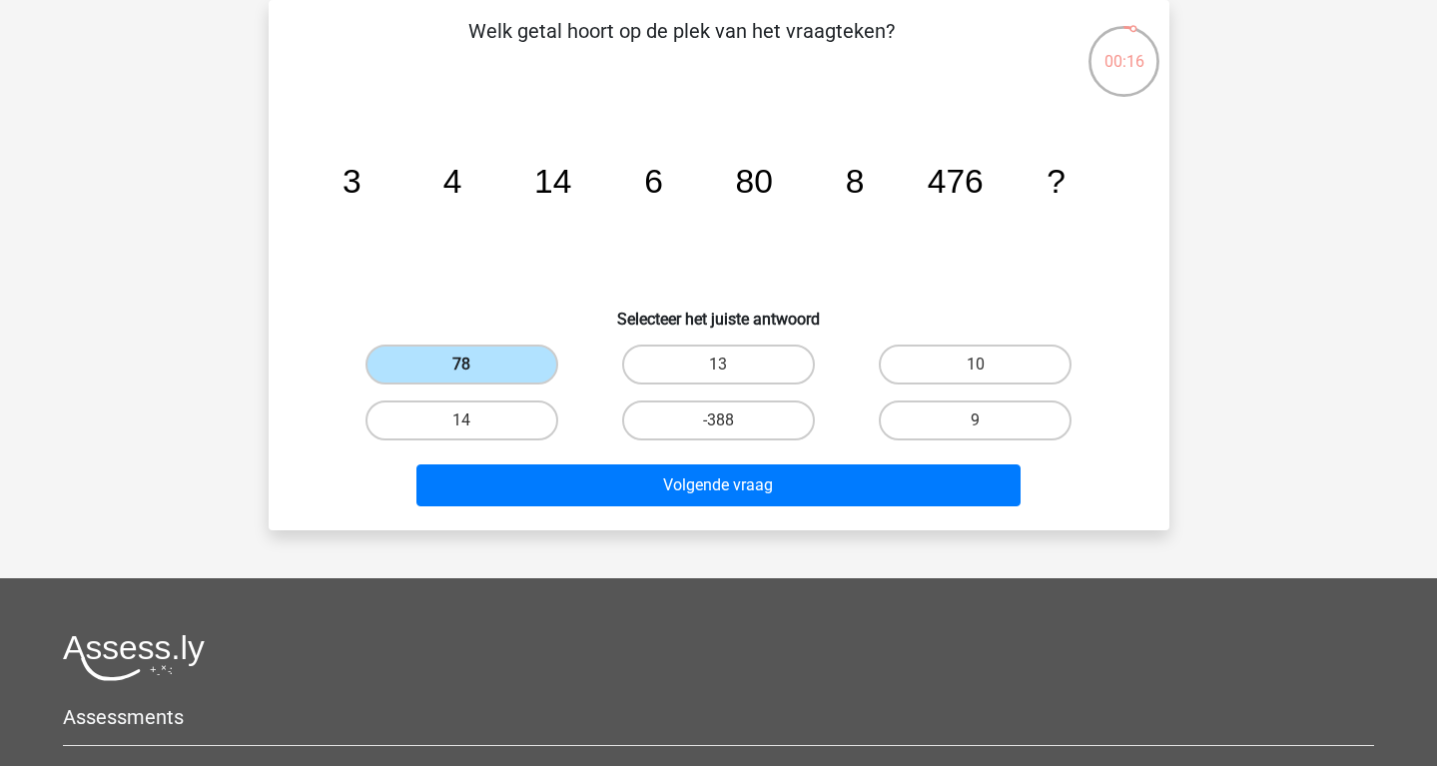
click at [515, 361] on label "78" at bounding box center [461, 365] width 193 height 40
click at [474, 364] on input "78" at bounding box center [467, 370] width 13 height 13
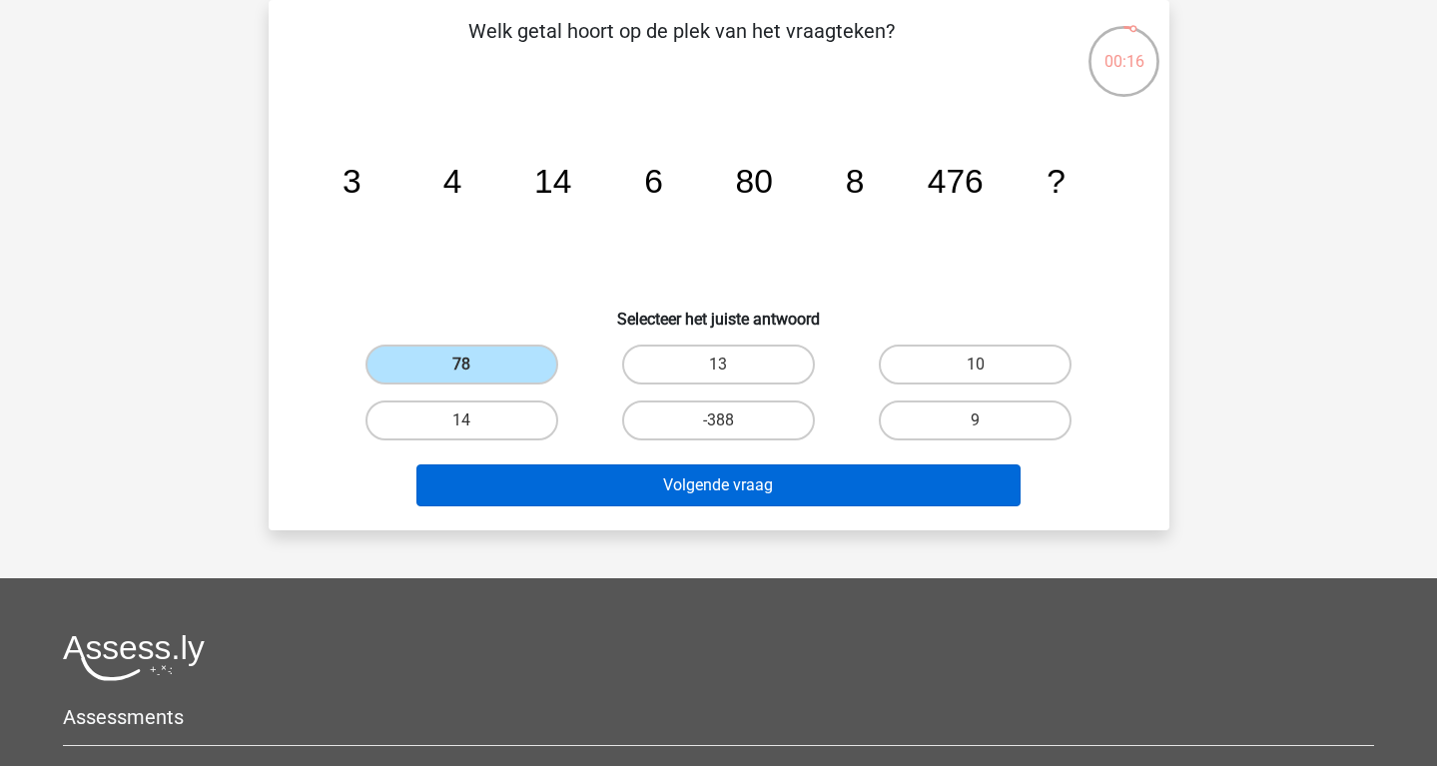
click at [691, 489] on button "Volgende vraag" at bounding box center [718, 485] width 604 height 42
click at [692, 488] on button "Volgende vraag" at bounding box center [718, 485] width 604 height 42
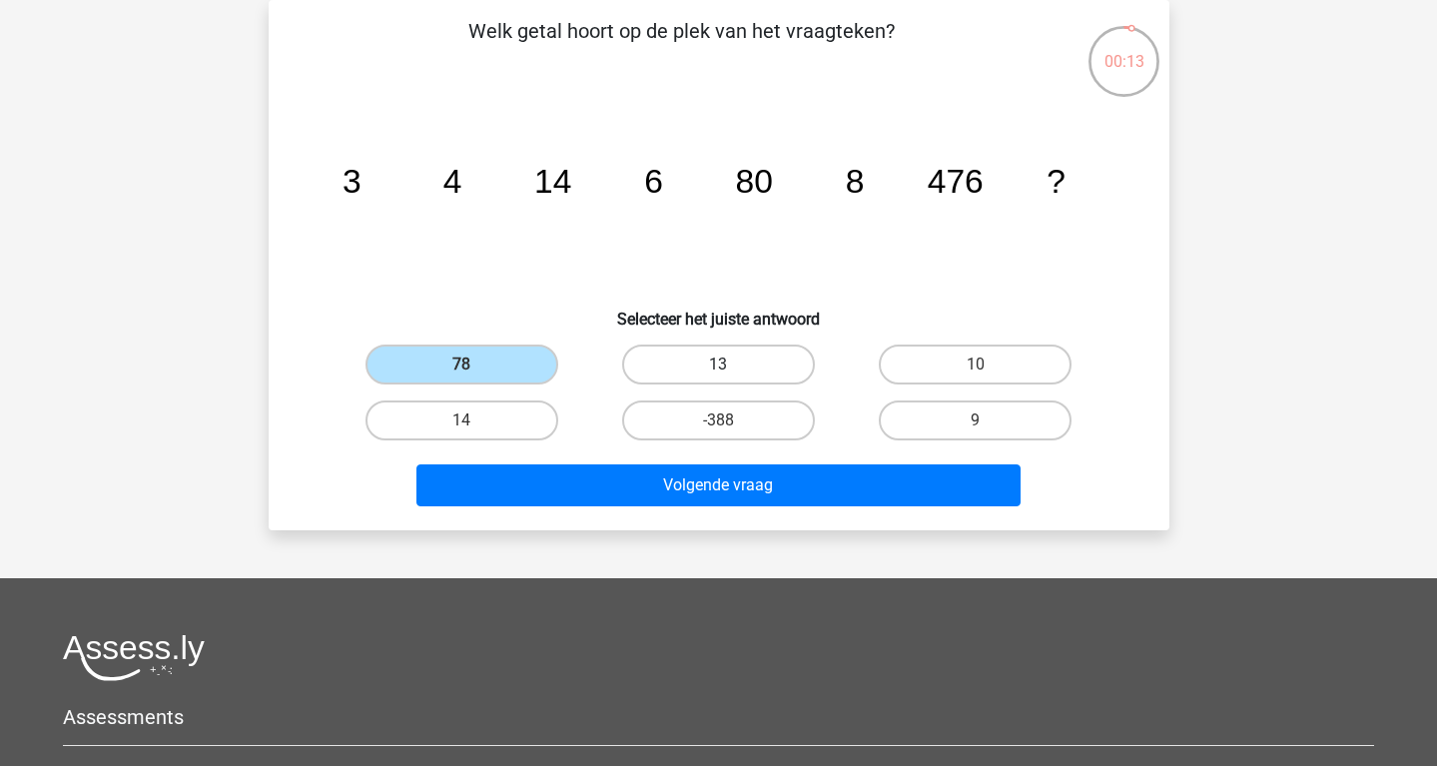
click at [700, 364] on label "13" at bounding box center [718, 365] width 193 height 40
click at [718, 364] on input "13" at bounding box center [724, 370] width 13 height 13
radio input "true"
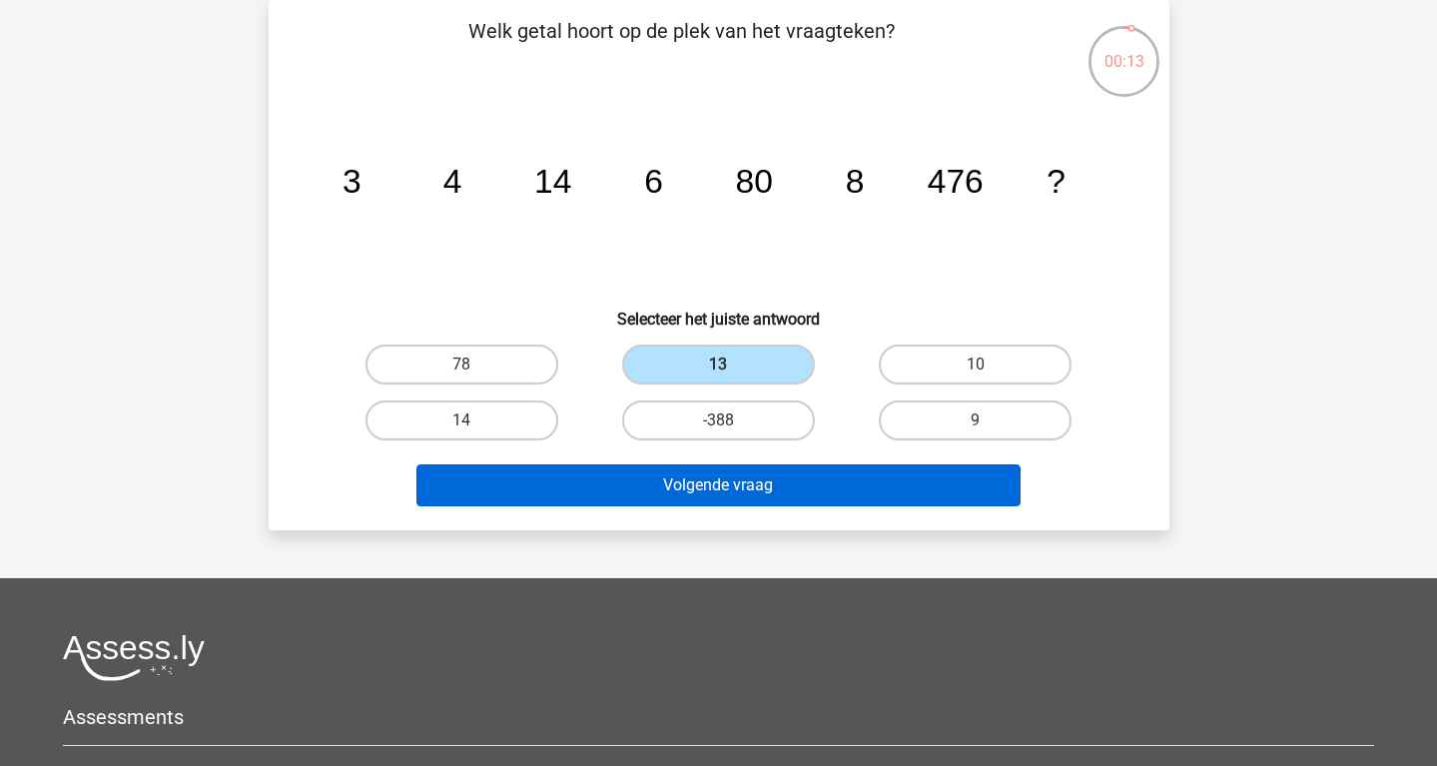
click at [721, 489] on button "Volgende vraag" at bounding box center [718, 485] width 604 height 42
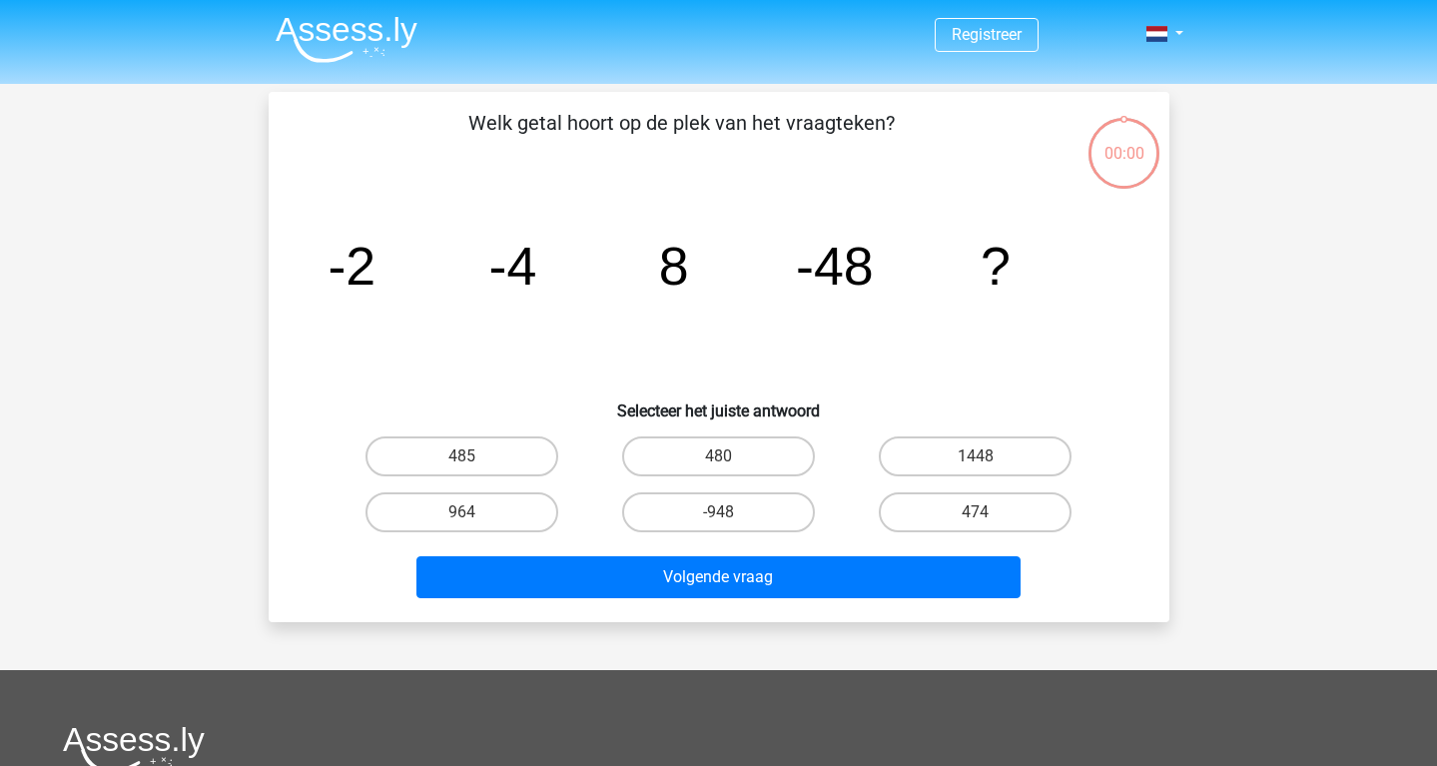
scroll to position [92, 0]
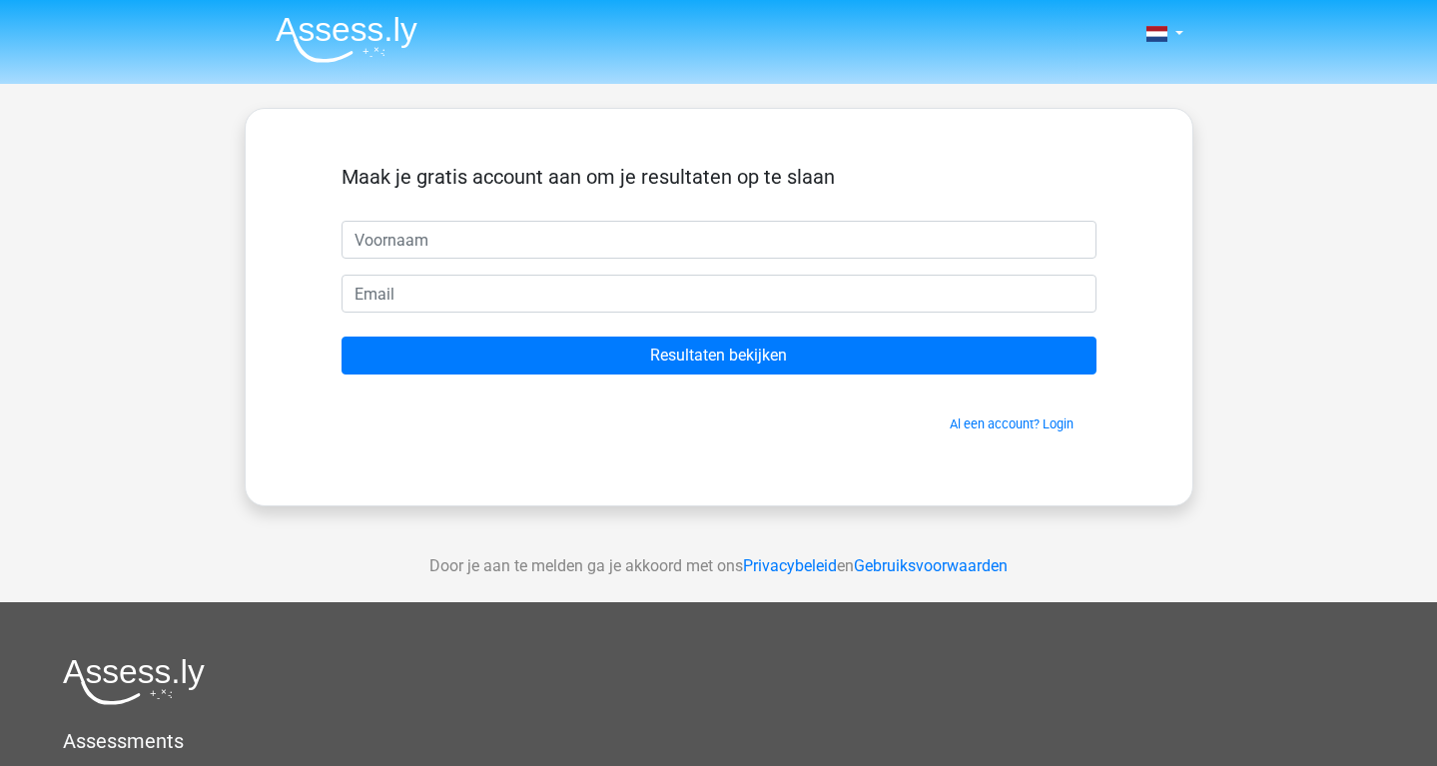
scroll to position [92, 0]
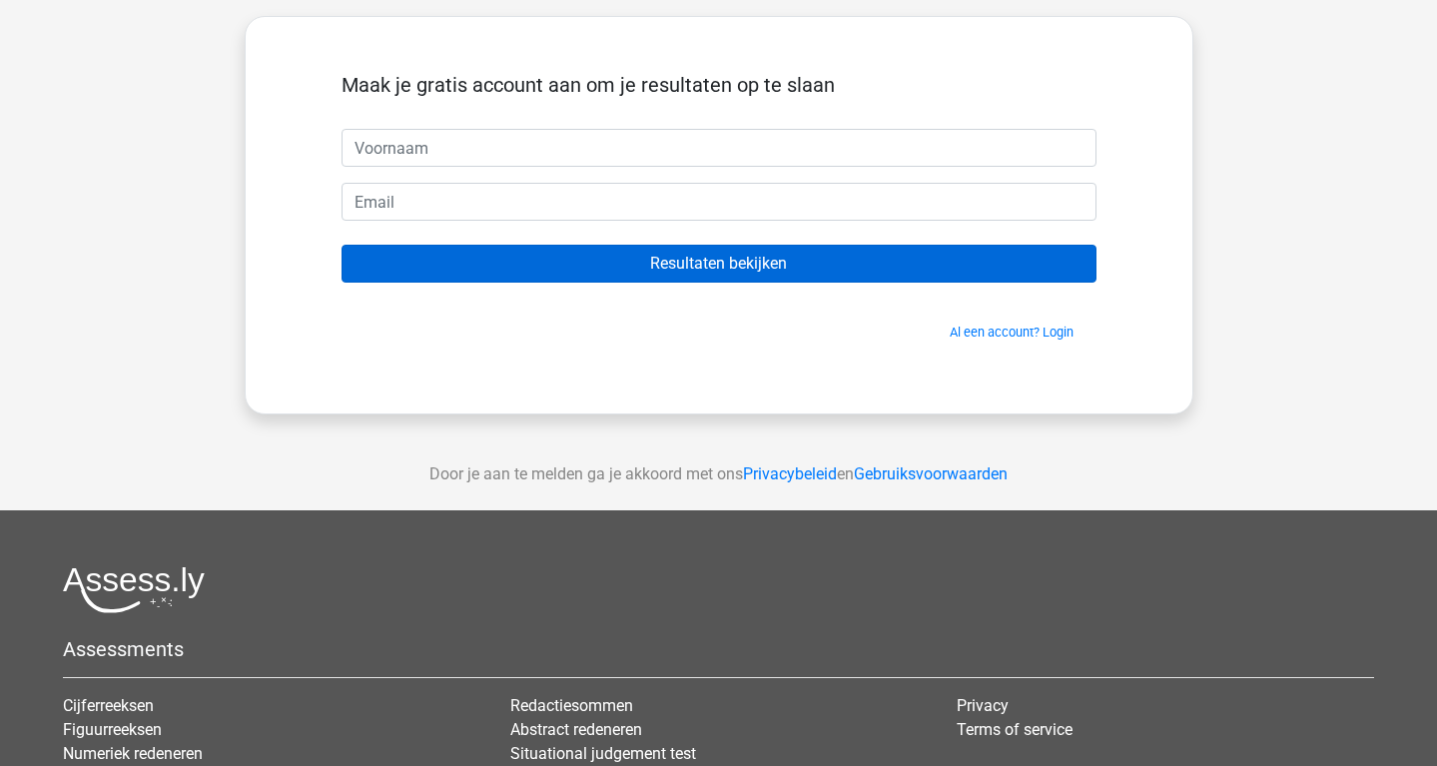
click at [711, 267] on input "Resultaten bekijken" at bounding box center [719, 264] width 755 height 38
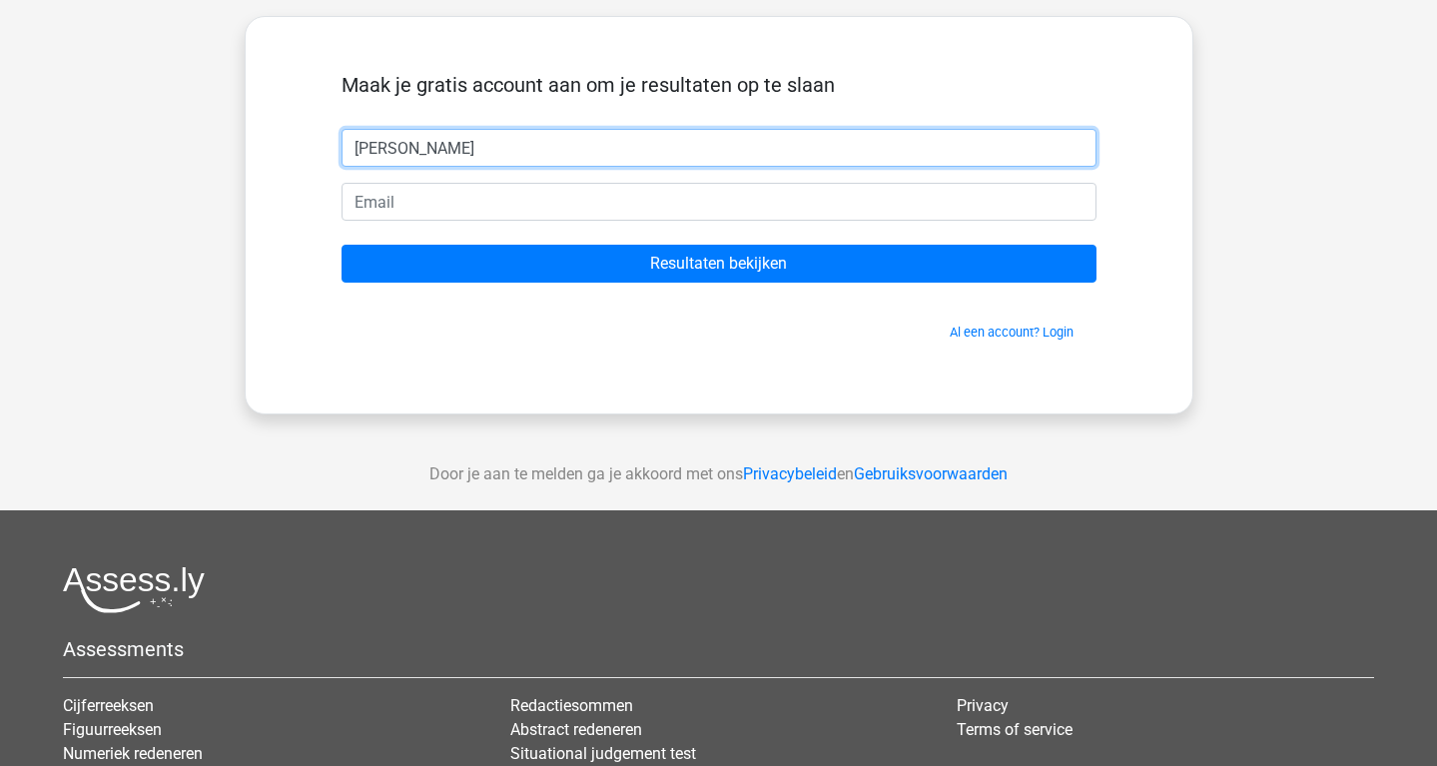
type input "Nicole"
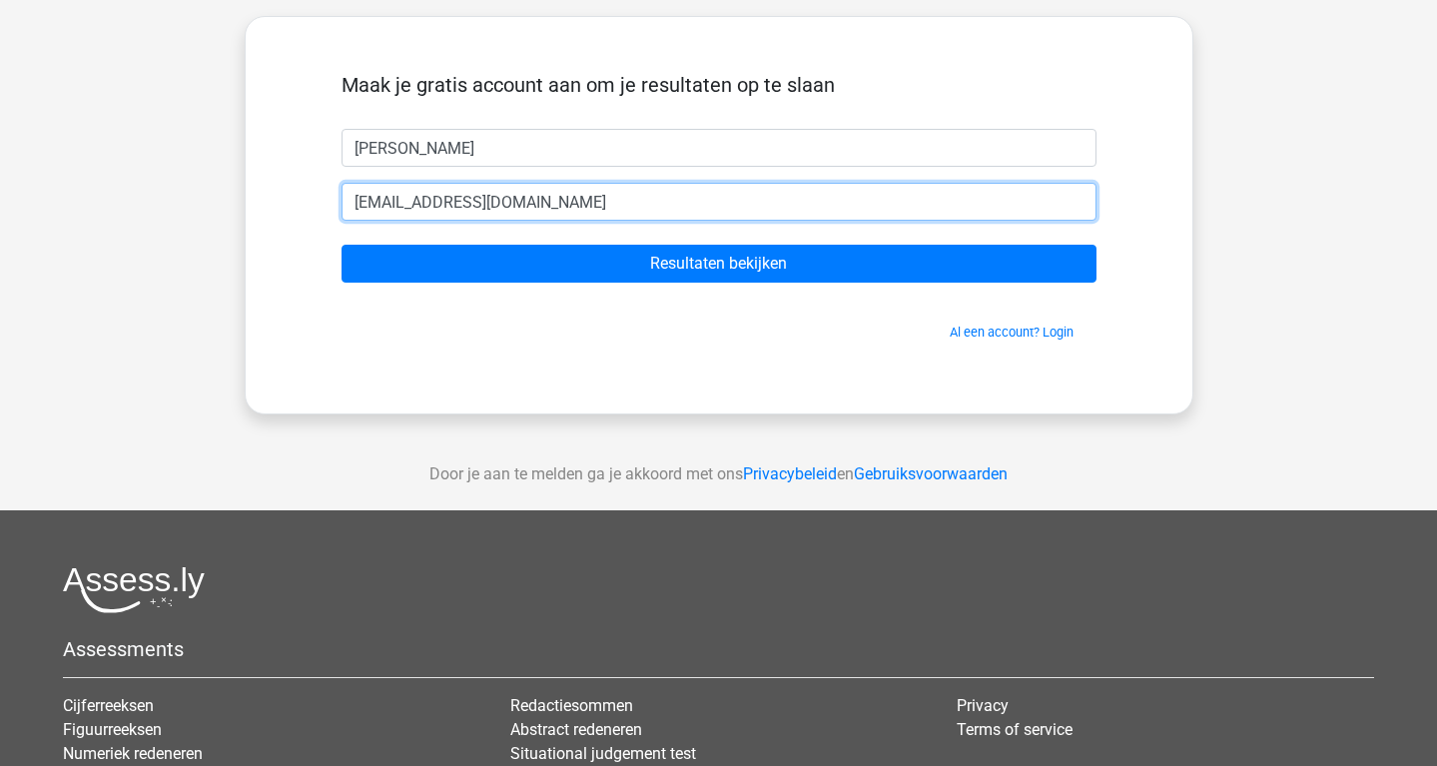
type input "nicolehouba@hotmail.com"
click at [718, 264] on input "Resultaten bekijken" at bounding box center [719, 264] width 755 height 38
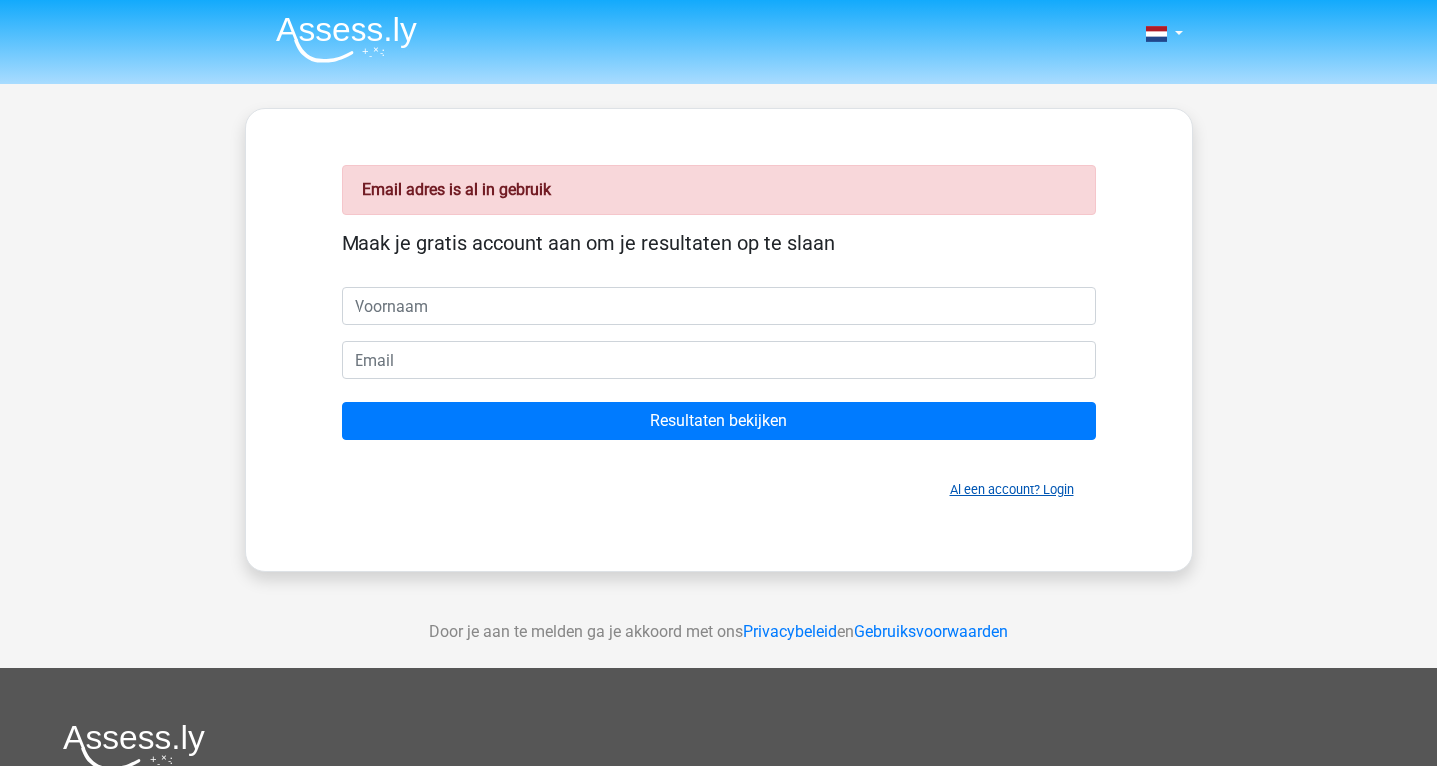
click at [1002, 488] on link "Al een account? Login" at bounding box center [1012, 489] width 124 height 15
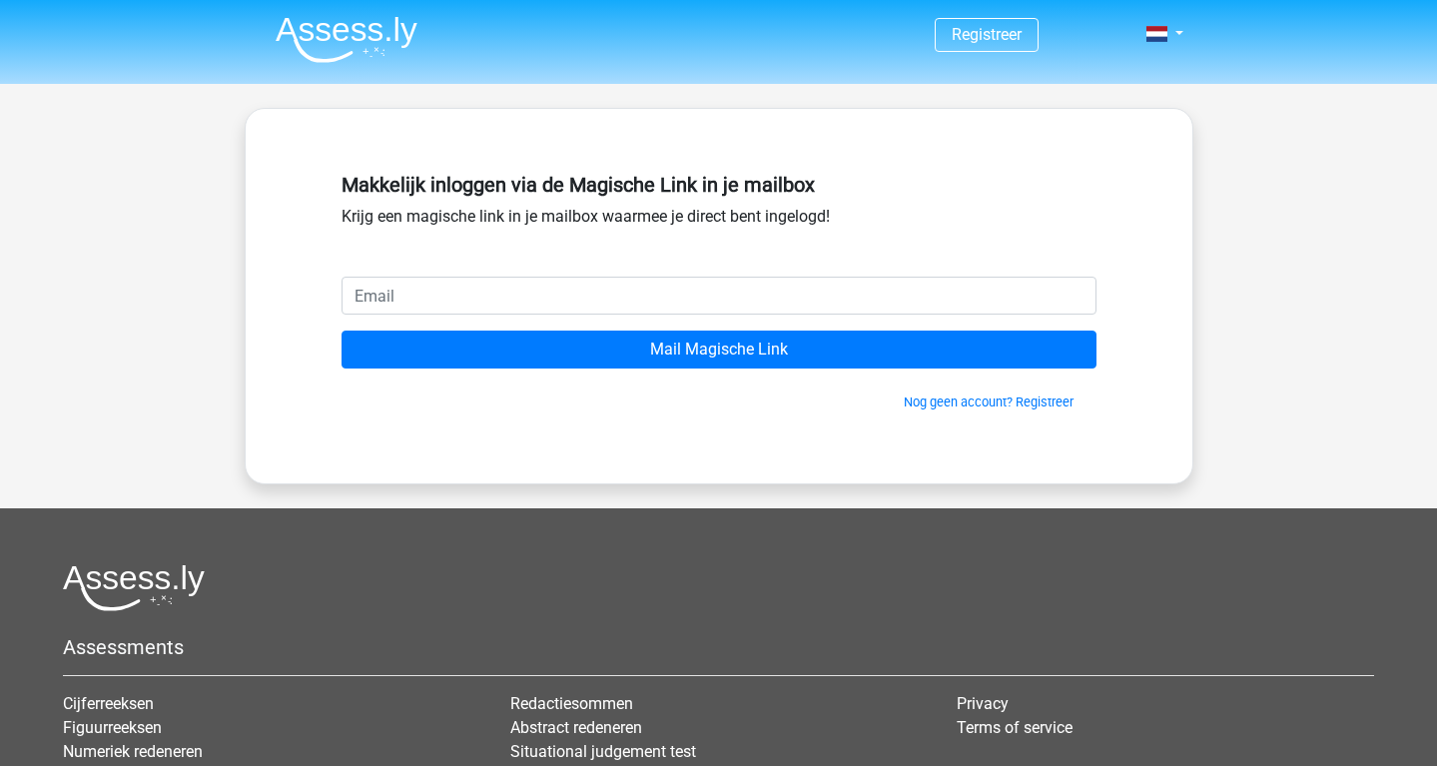
click at [567, 297] on input "email" at bounding box center [719, 296] width 755 height 38
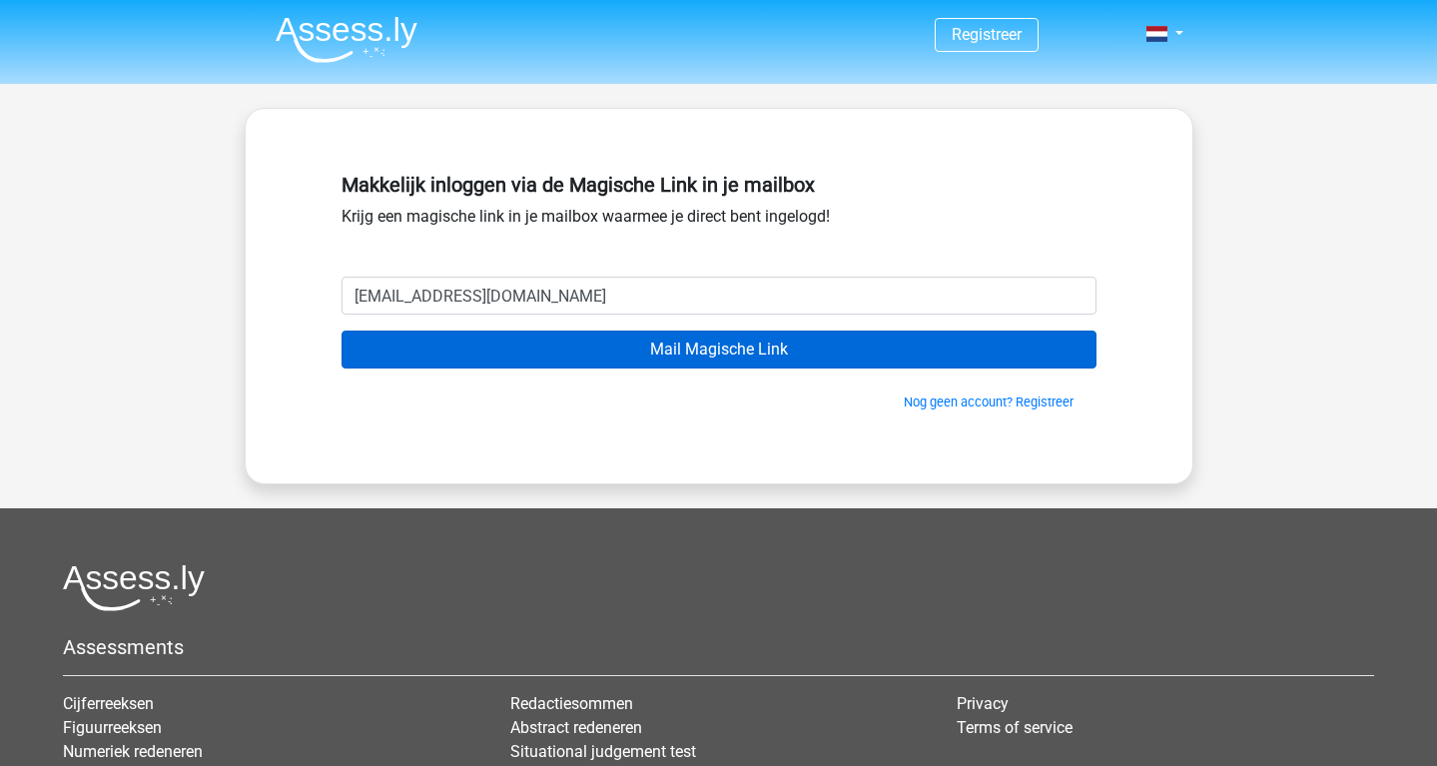
type input "[EMAIL_ADDRESS][DOMAIN_NAME]"
click at [725, 350] on input "Mail Magische Link" at bounding box center [719, 350] width 755 height 38
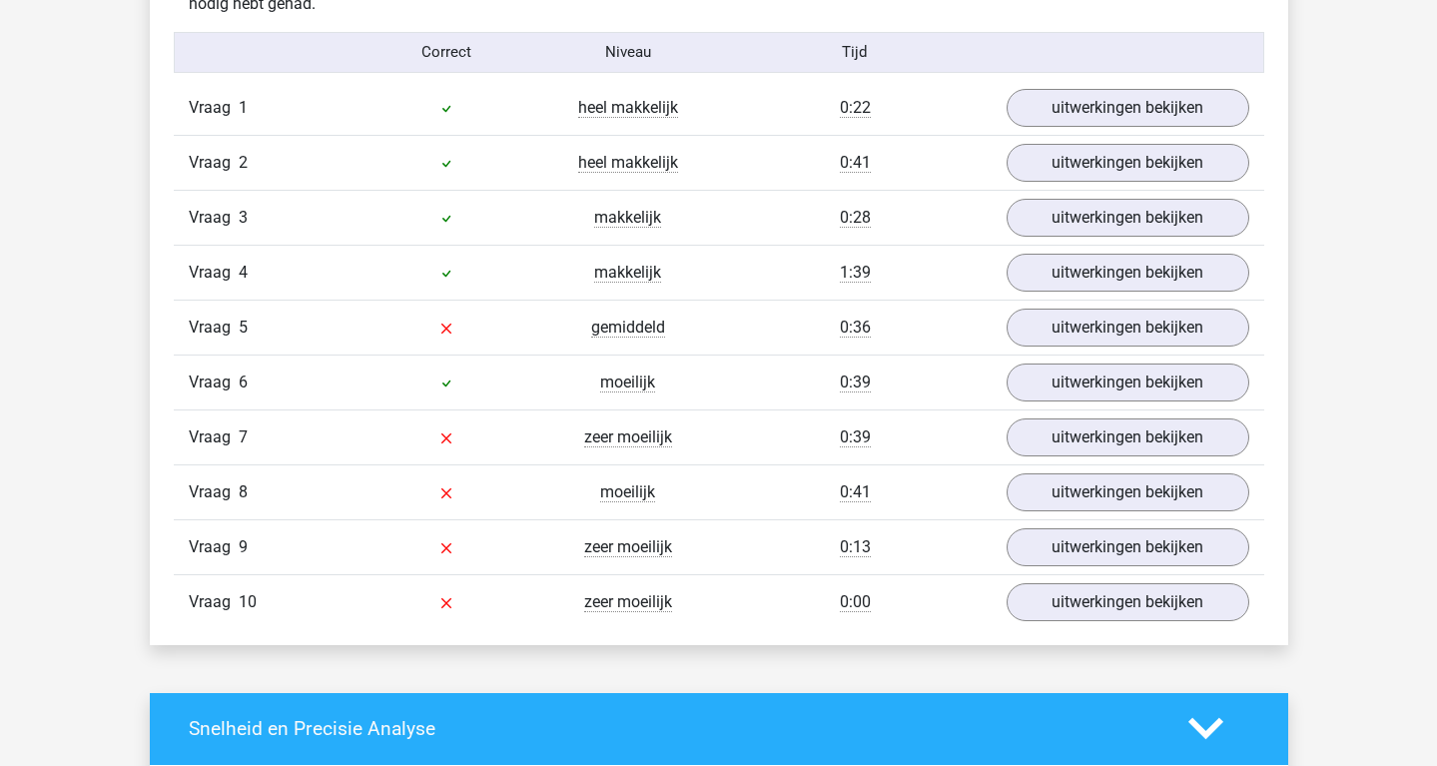
scroll to position [1745, 0]
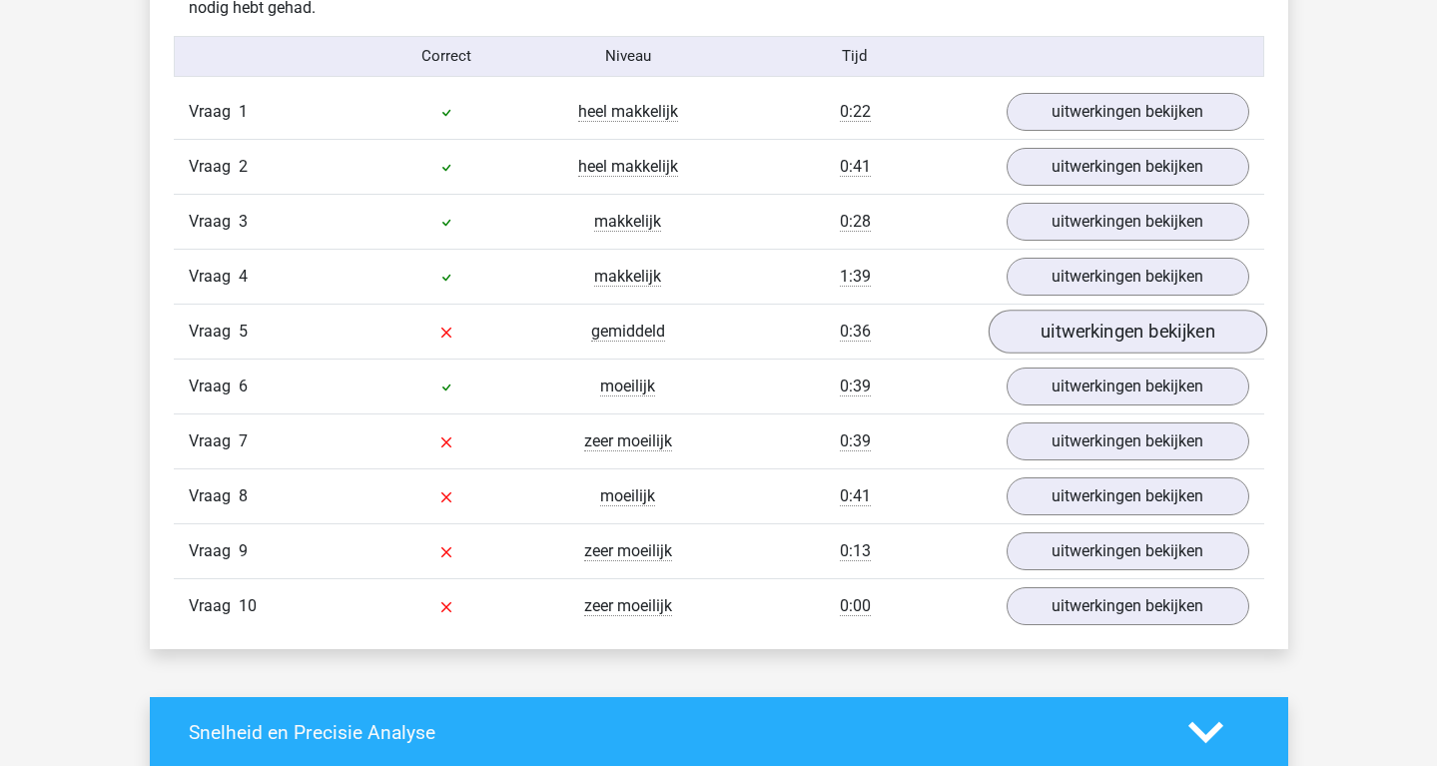
click at [1097, 337] on link "uitwerkingen bekijken" at bounding box center [1127, 332] width 279 height 44
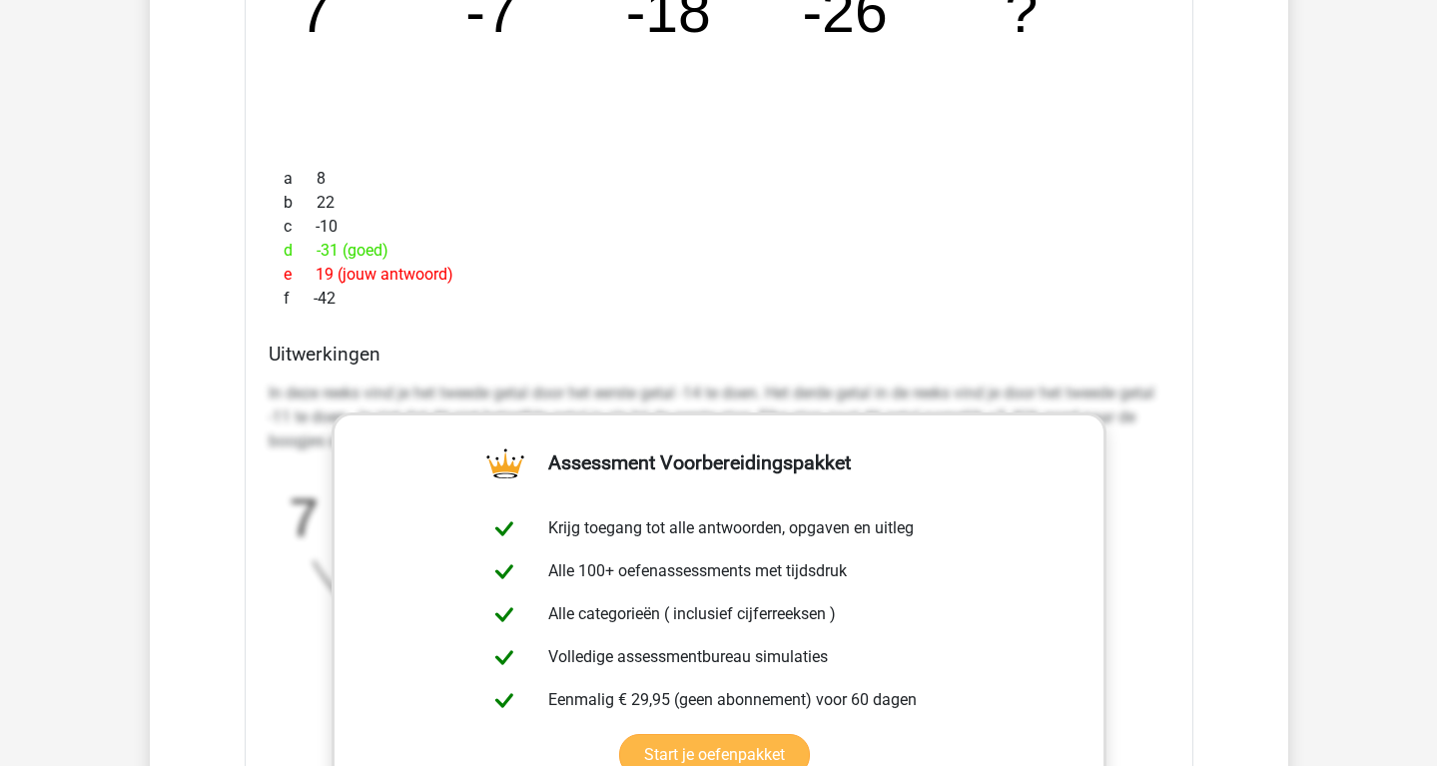
scroll to position [2603, 0]
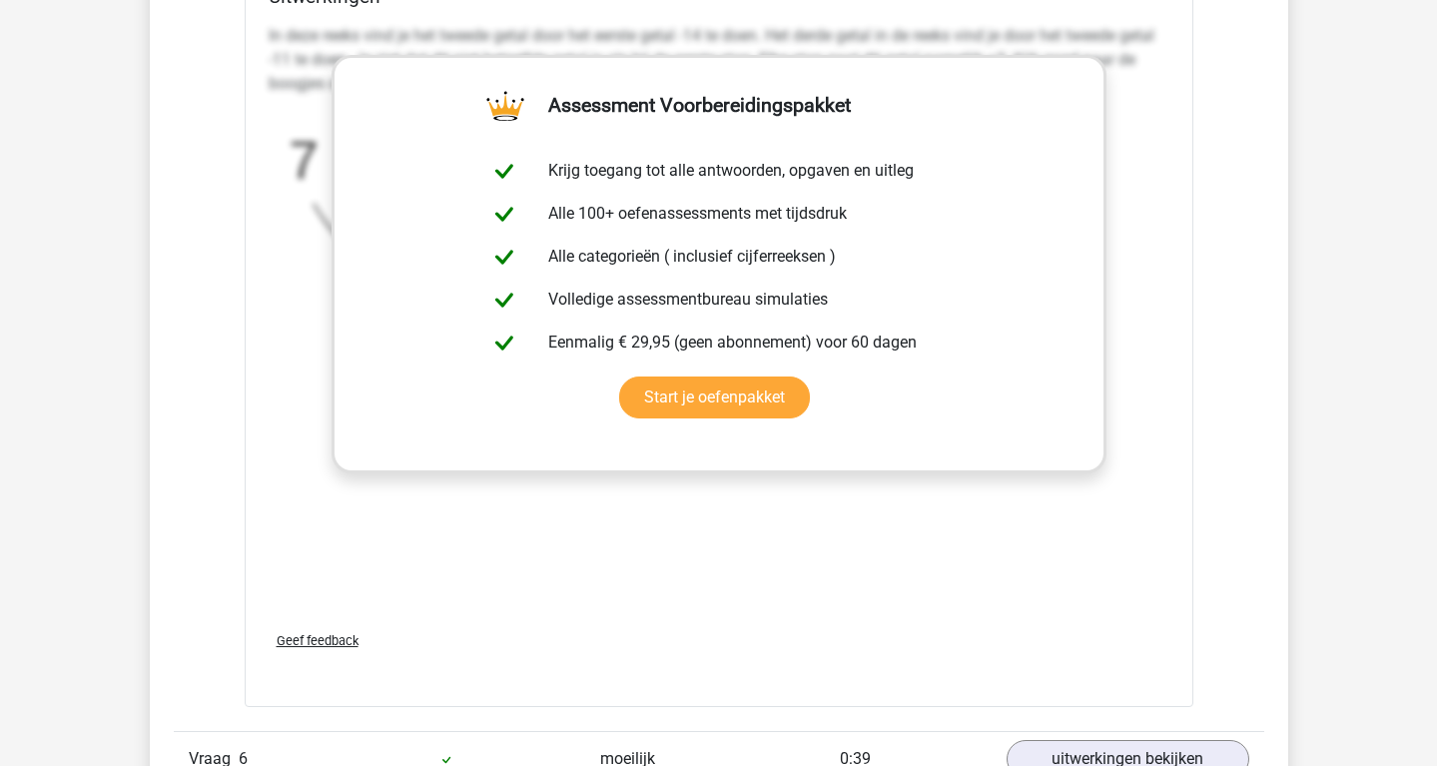
click at [947, 595] on div "In deze reeks vind je het tweede getal door het eerste getal -14 te doen. Het d…" at bounding box center [719, 315] width 901 height 599
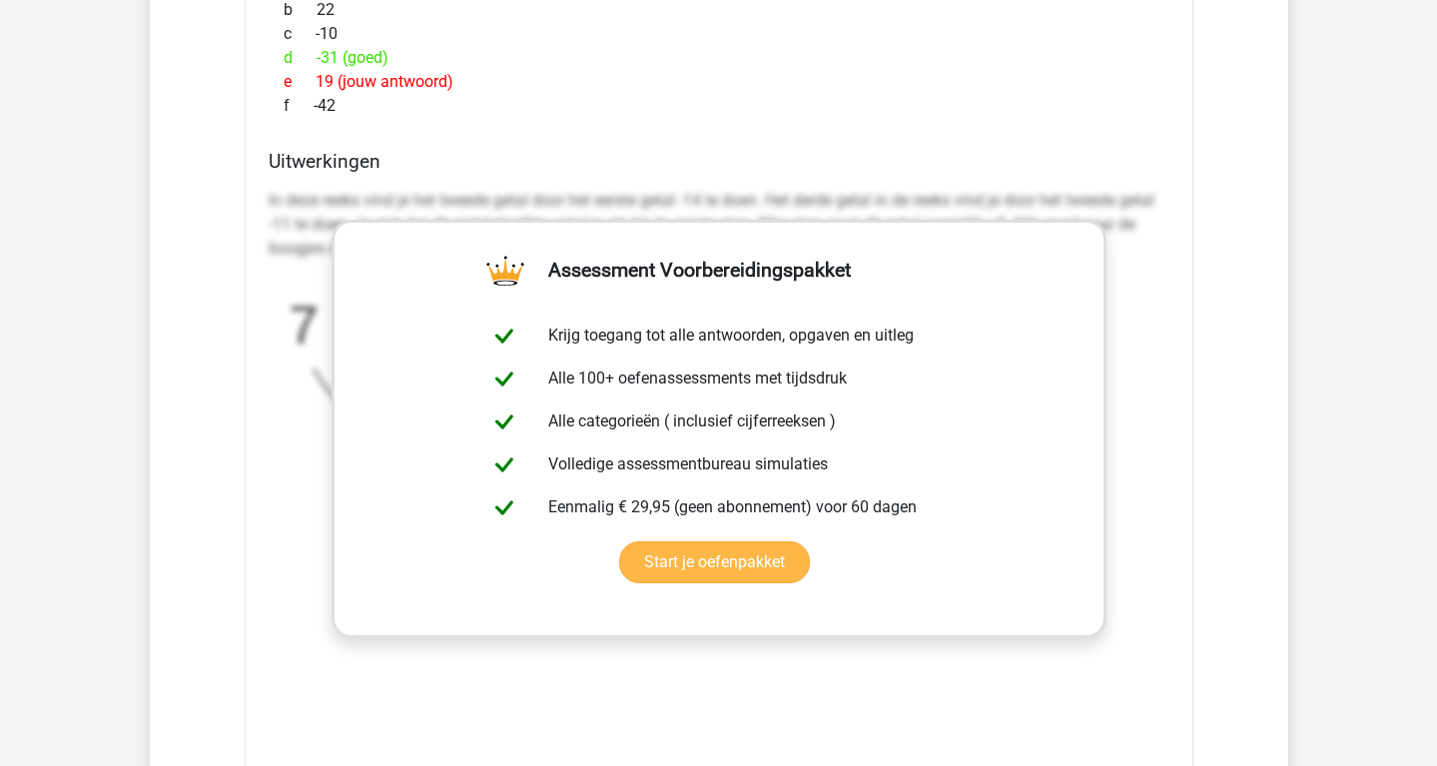
scroll to position [2273, 0]
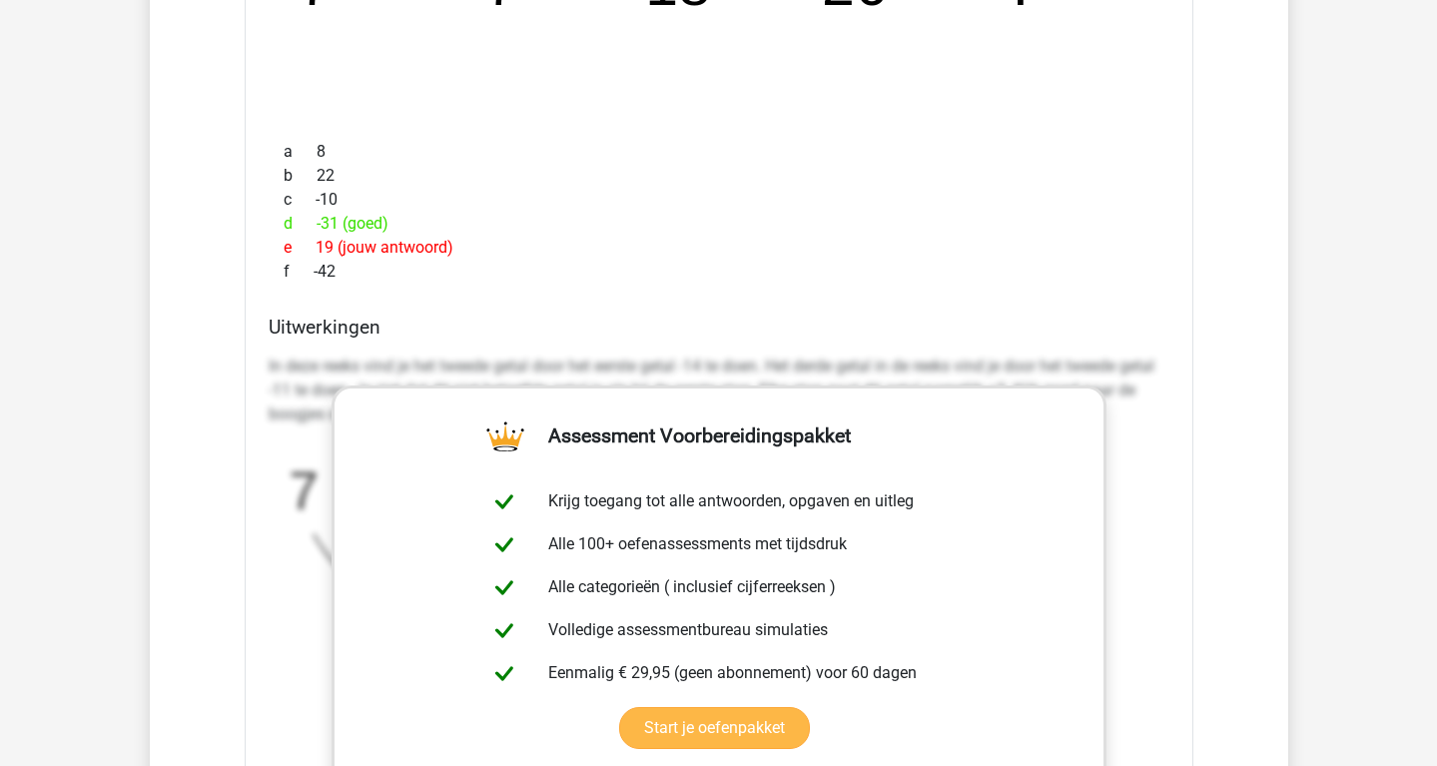
click at [718, 707] on link "Start je oefenpakket" at bounding box center [714, 728] width 191 height 42
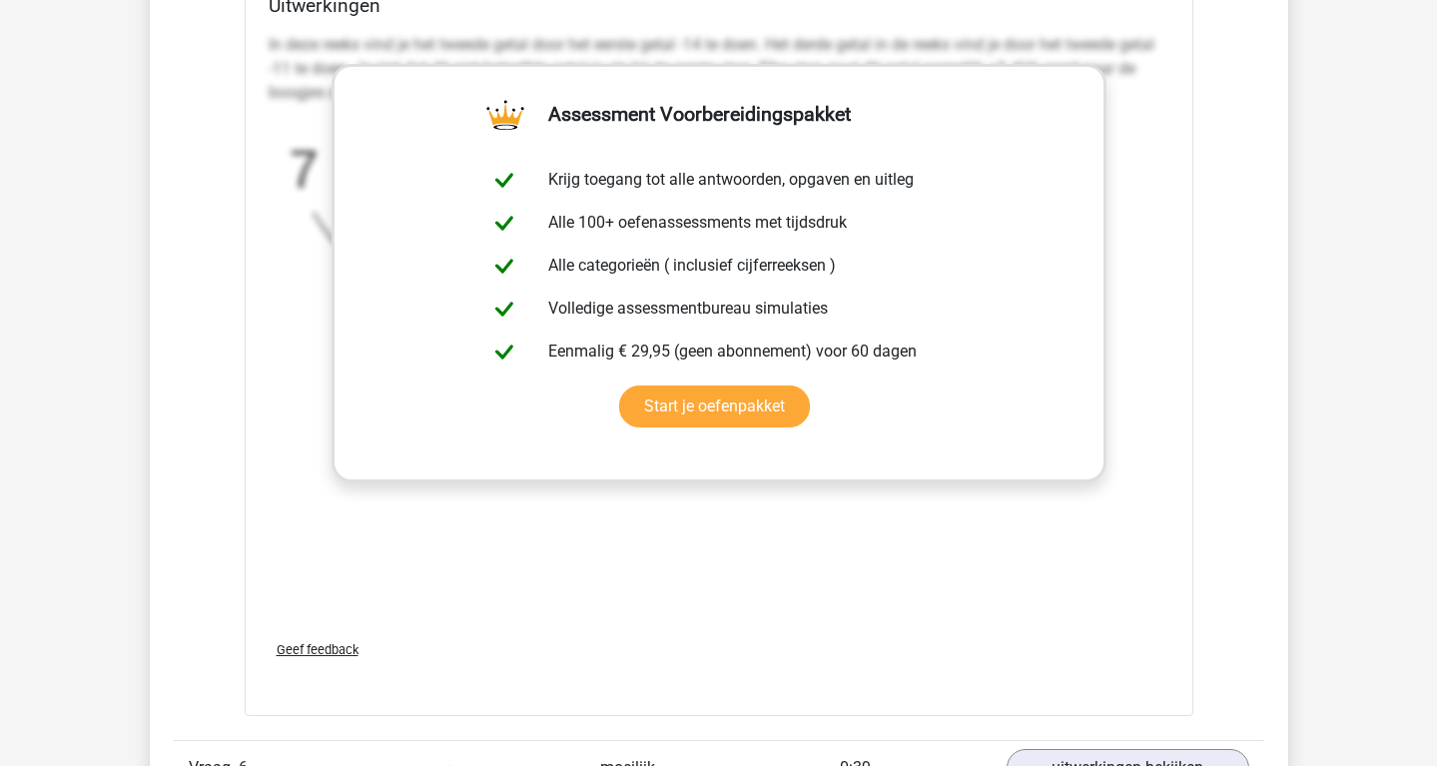
scroll to position [2797, 0]
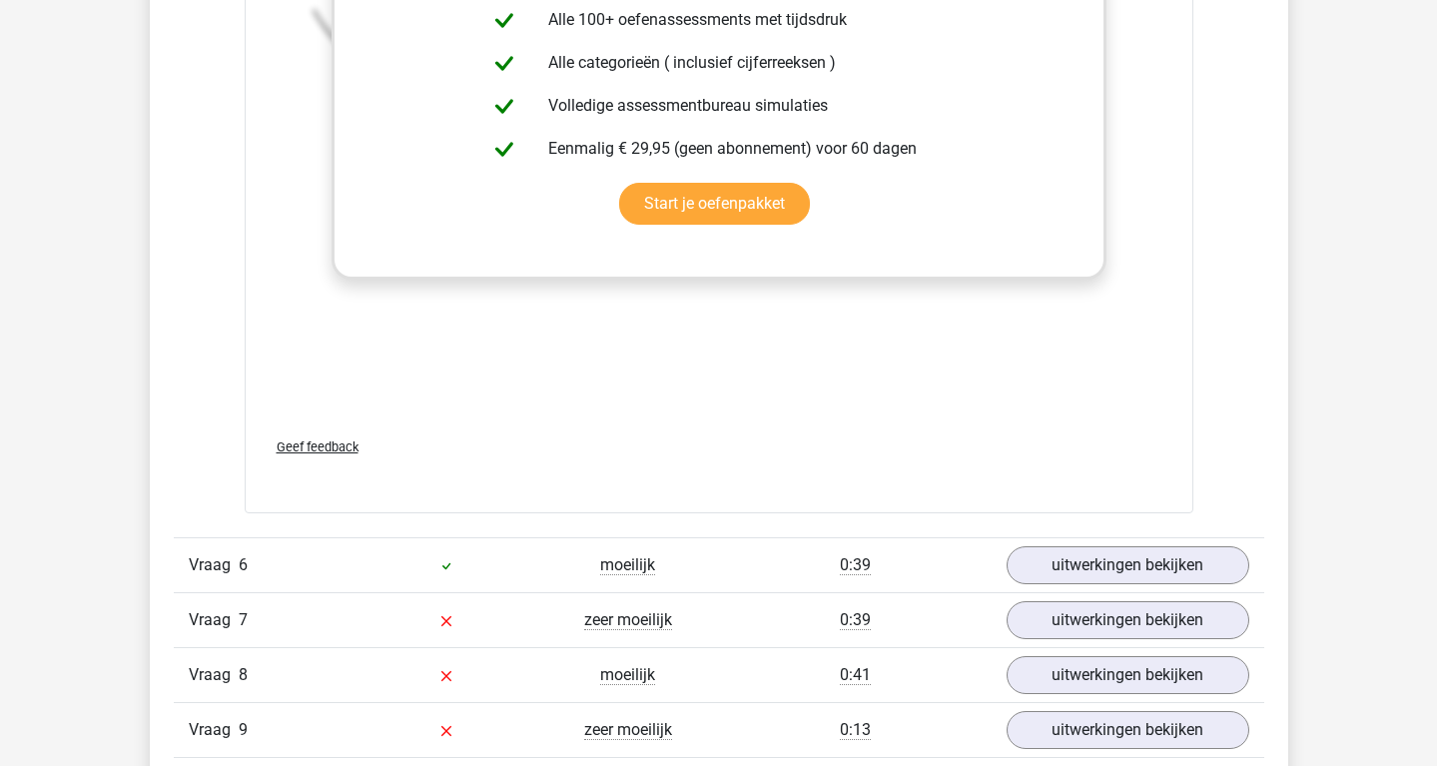
click at [557, 444] on div "Geef feedback" at bounding box center [719, 446] width 917 height 51
click at [1063, 564] on link "uitwerkingen bekijken" at bounding box center [1127, 566] width 279 height 44
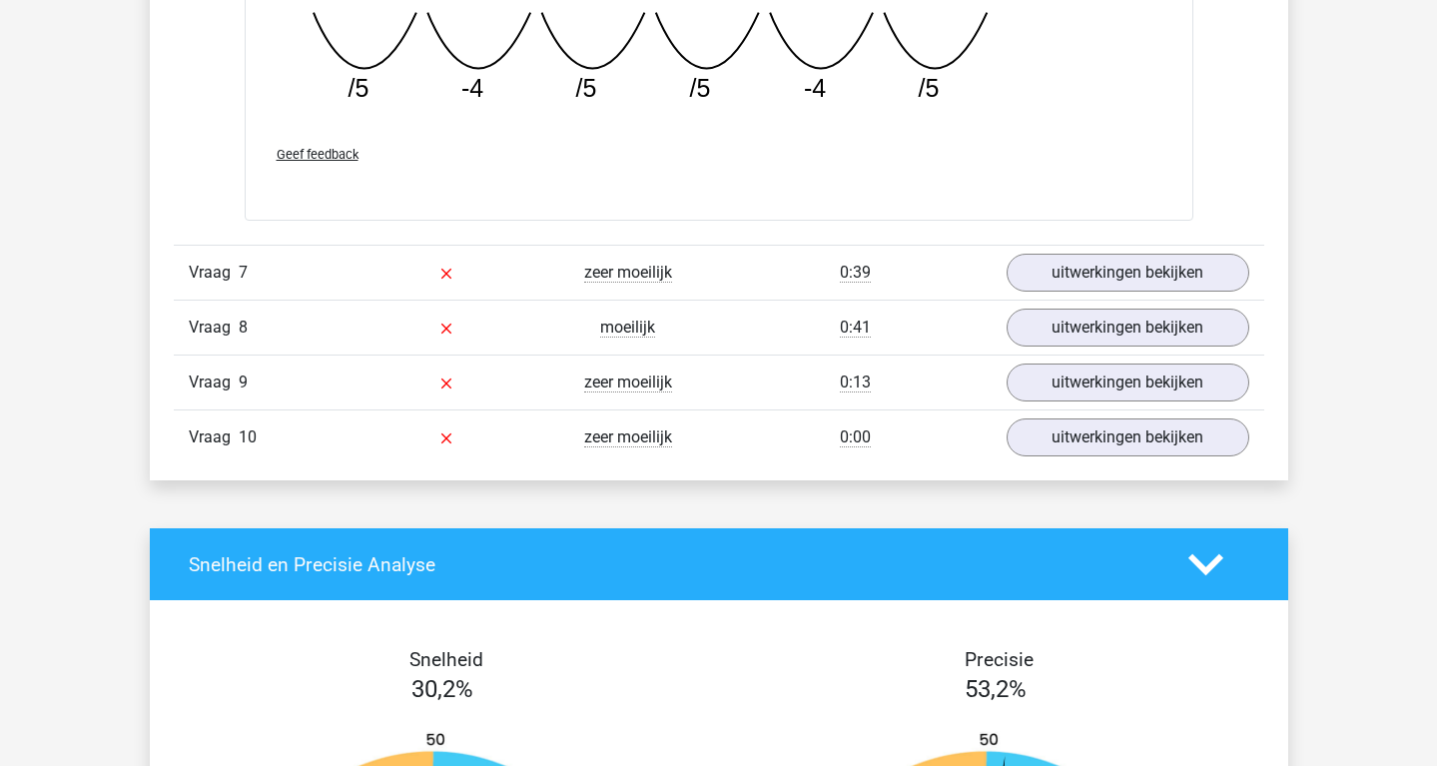
scroll to position [4175, 0]
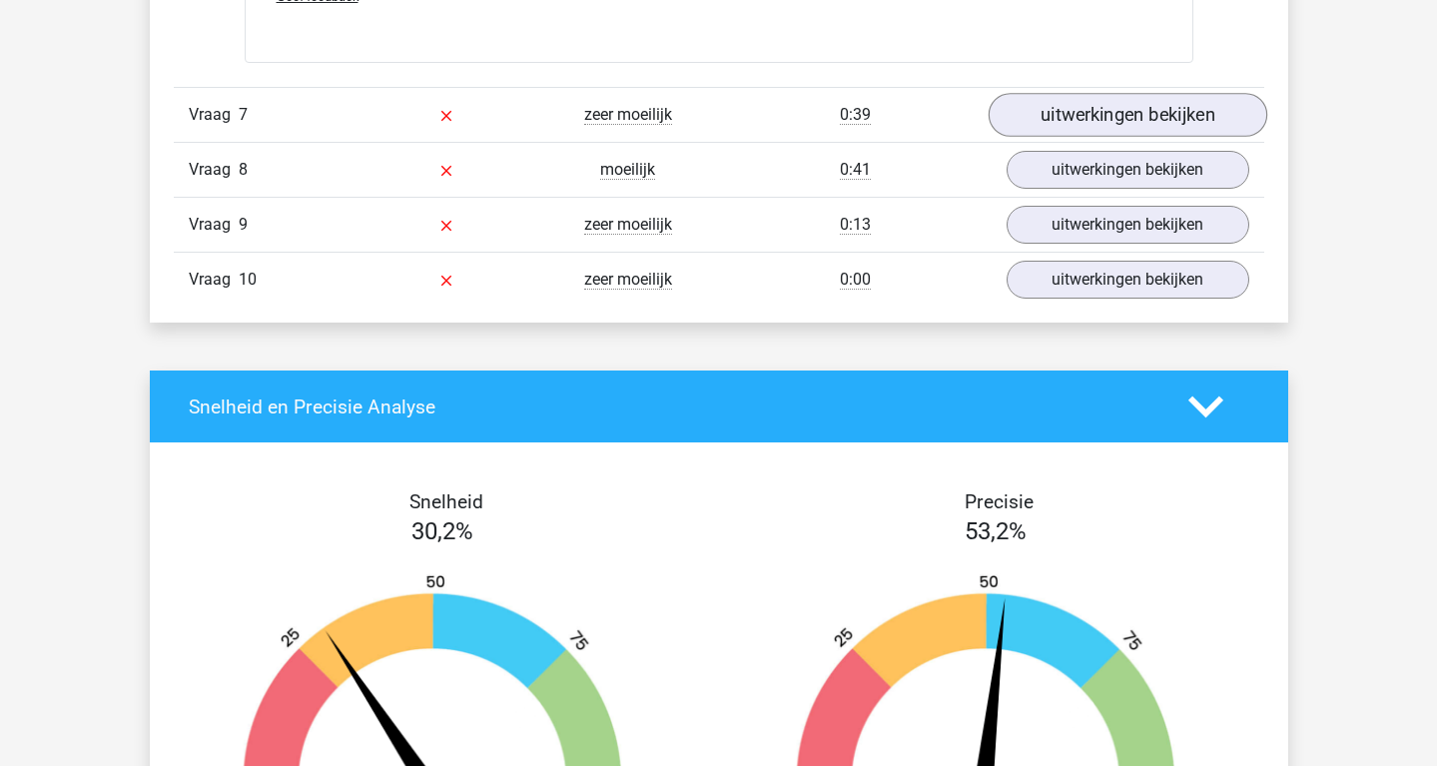
click at [1085, 98] on link "uitwerkingen bekijken" at bounding box center [1127, 115] width 279 height 44
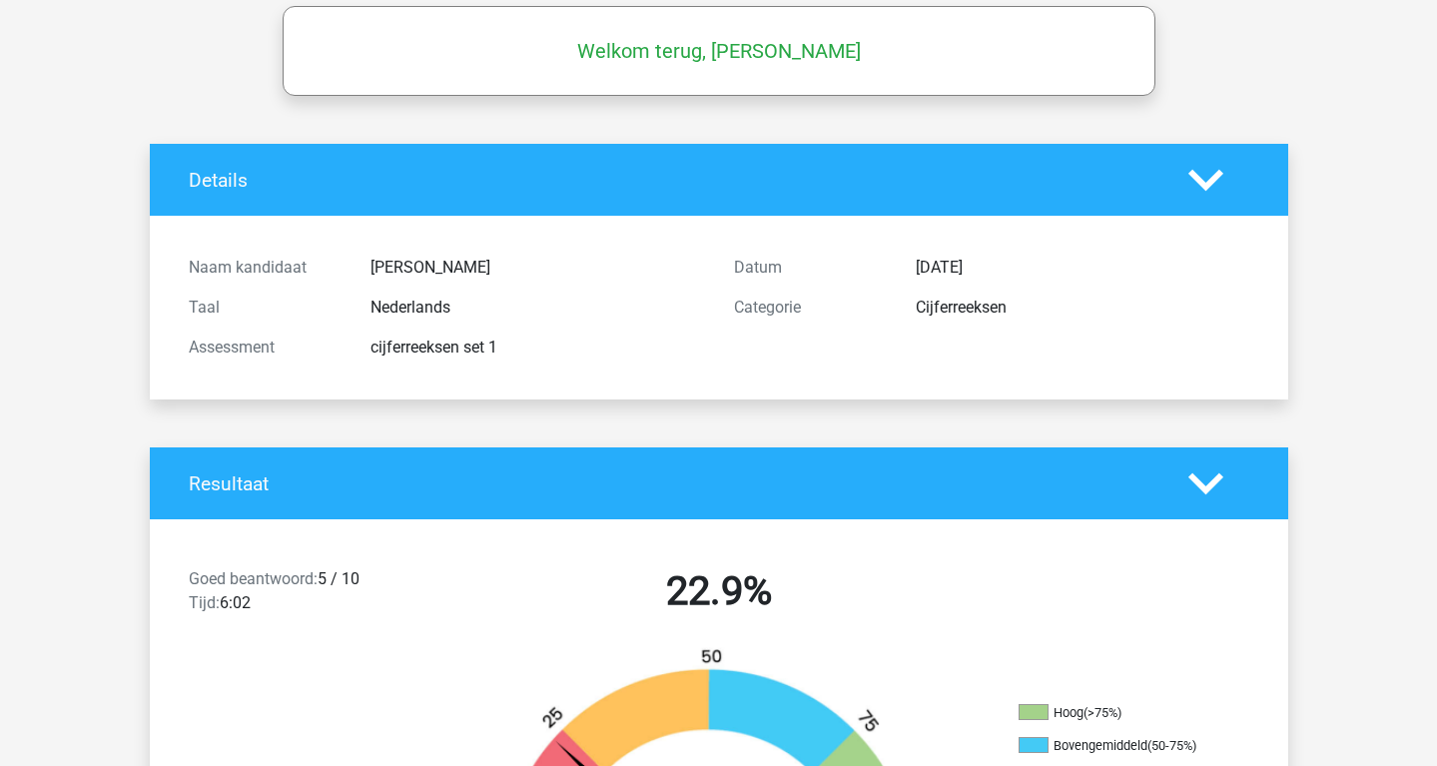
scroll to position [0, 0]
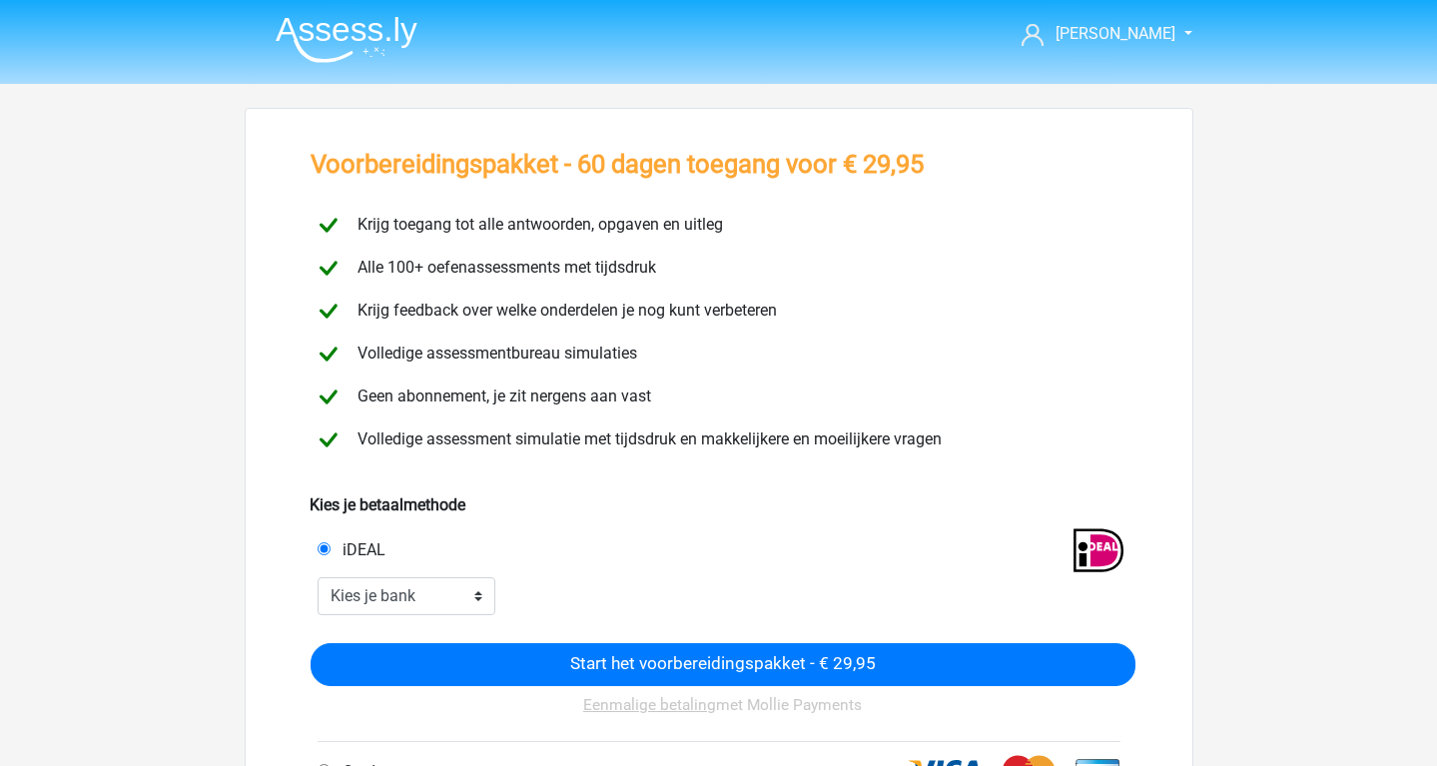
click at [751, 538] on div at bounding box center [939, 550] width 408 height 50
